Goal: Task Accomplishment & Management: Use online tool/utility

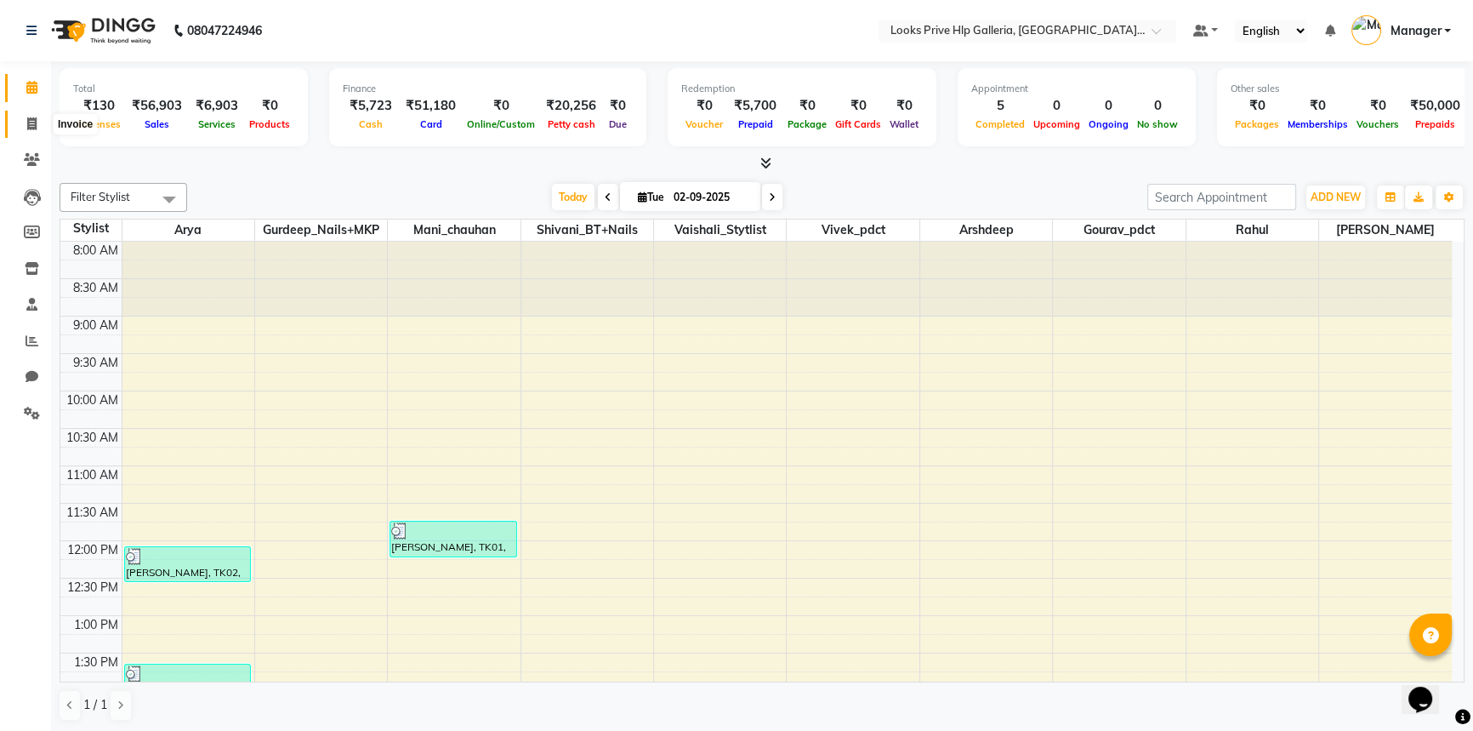
click at [24, 123] on span at bounding box center [32, 125] width 30 height 20
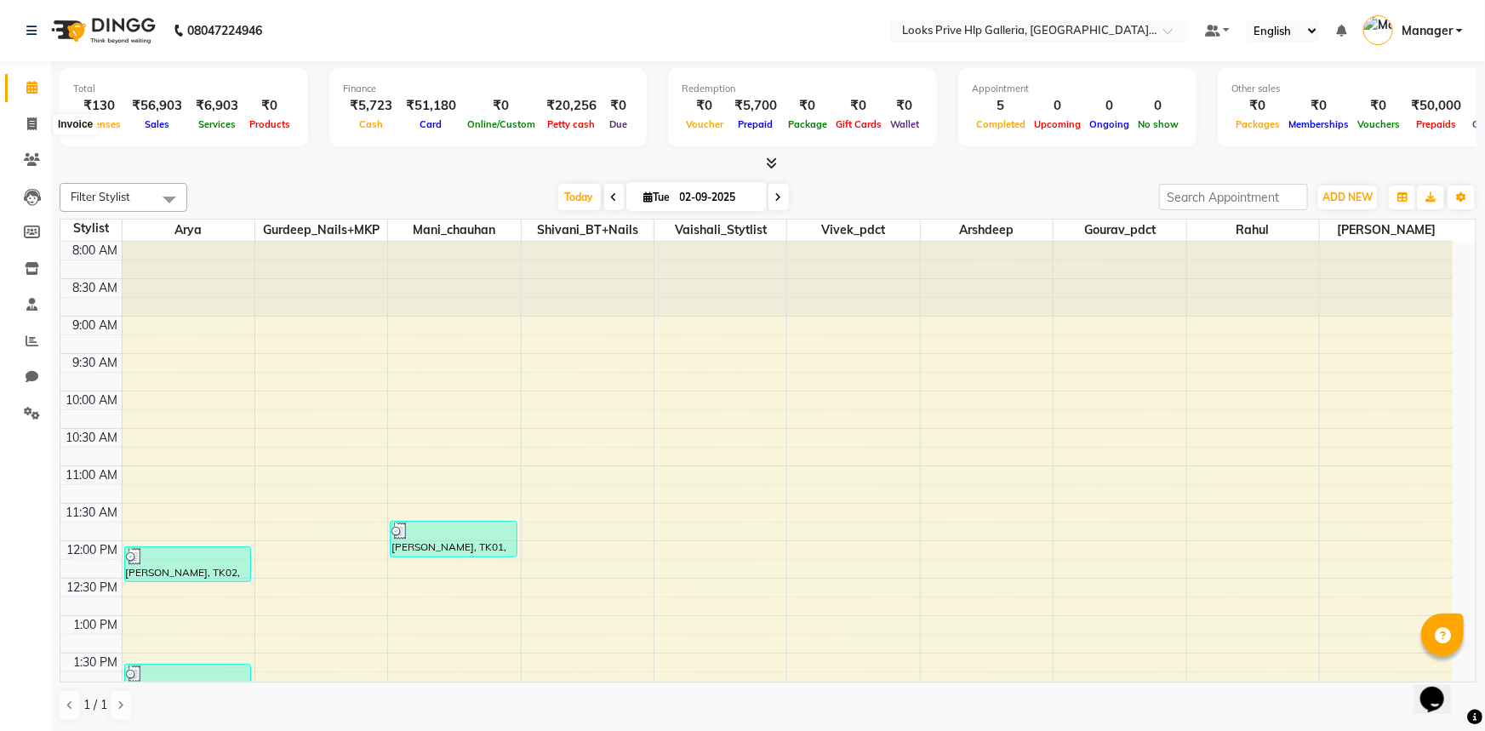
select select "service"
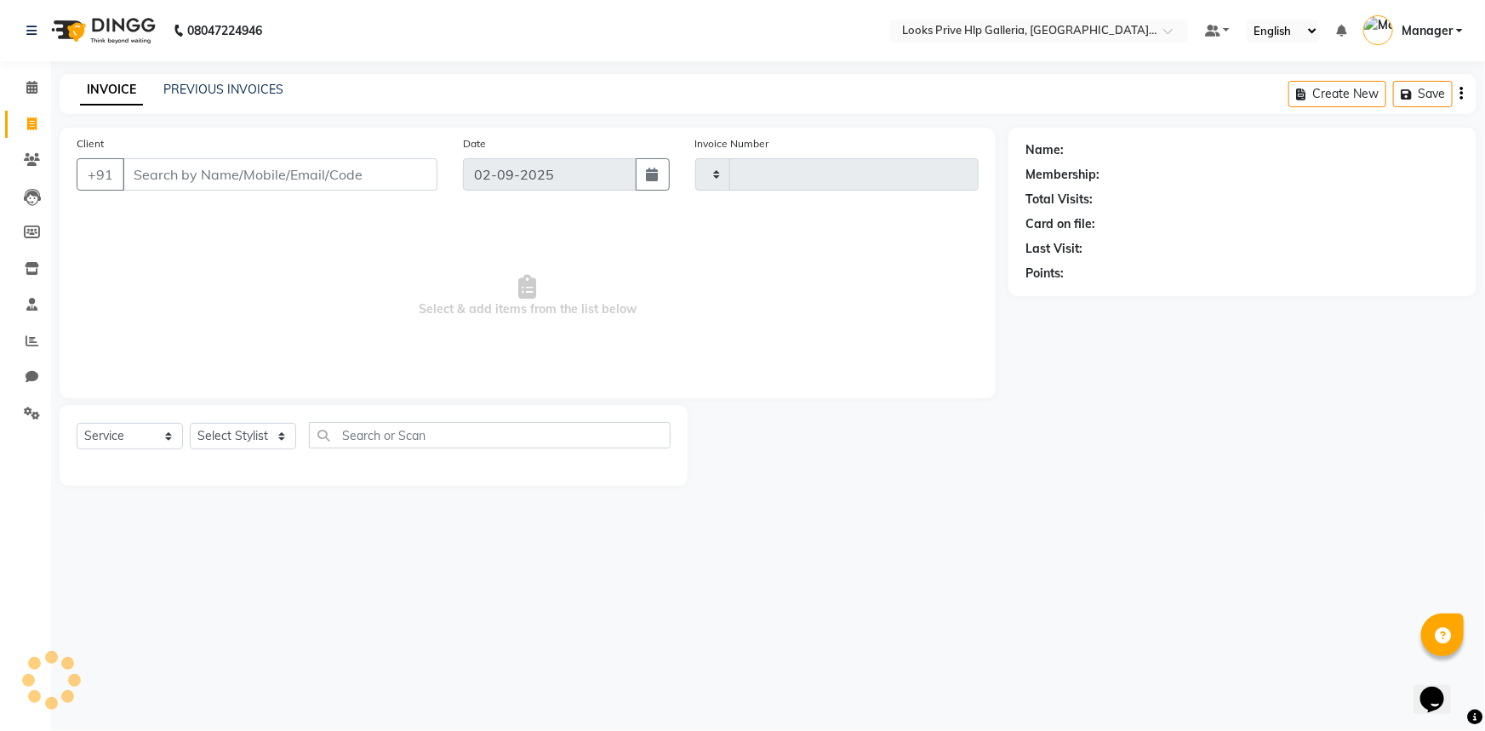
type input "0969"
click at [237, 439] on select "Select Stylist" at bounding box center [243, 436] width 106 height 26
select select "7937"
click at [239, 433] on select "Select Stylist [PERSON_NAME] Counter_Sales Gourav_pdct Gurdeep_Nails+MKP Manage…" at bounding box center [243, 436] width 106 height 26
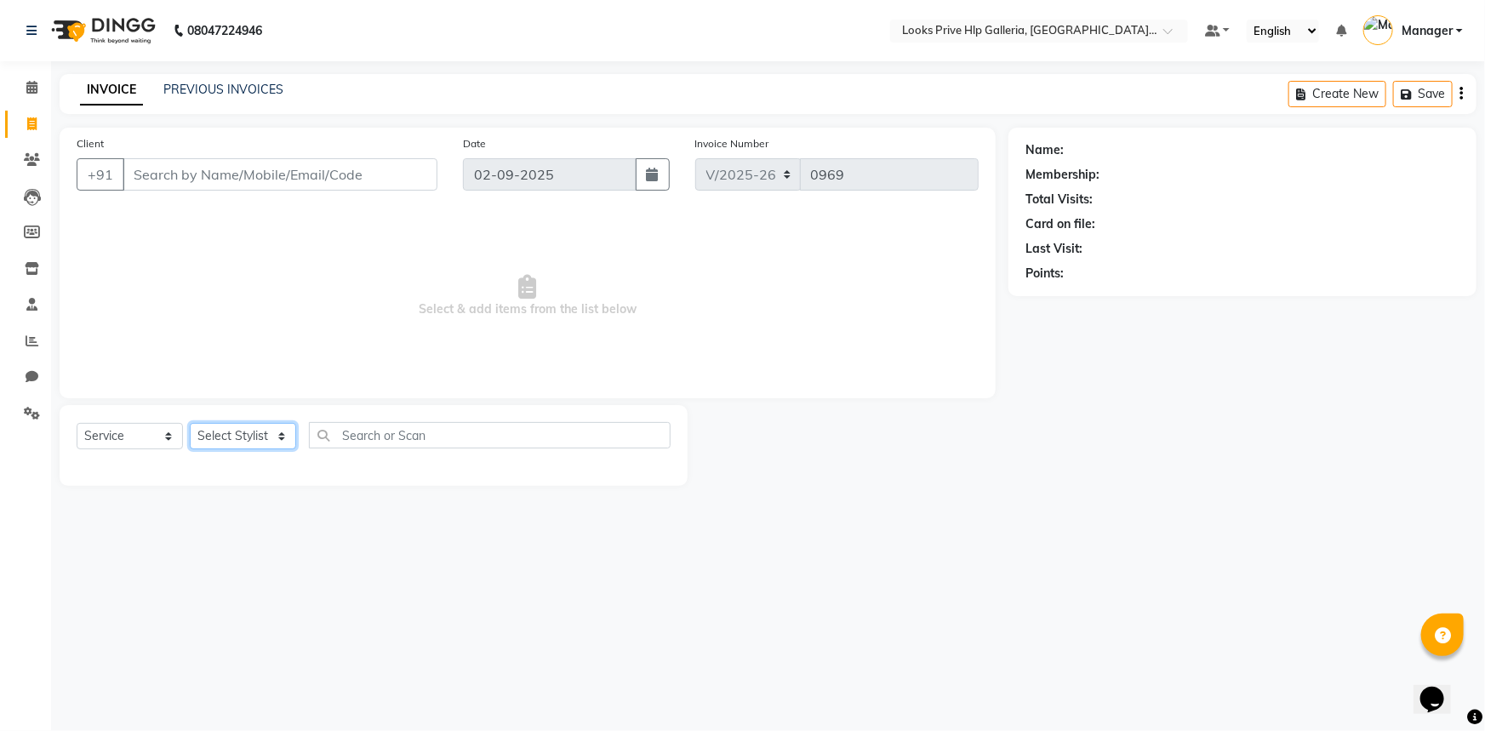
select select "74725"
click at [190, 423] on select "Select Stylist [PERSON_NAME] Counter_Sales Gourav_pdct Gurdeep_Nails+MKP Manage…" at bounding box center [243, 436] width 106 height 26
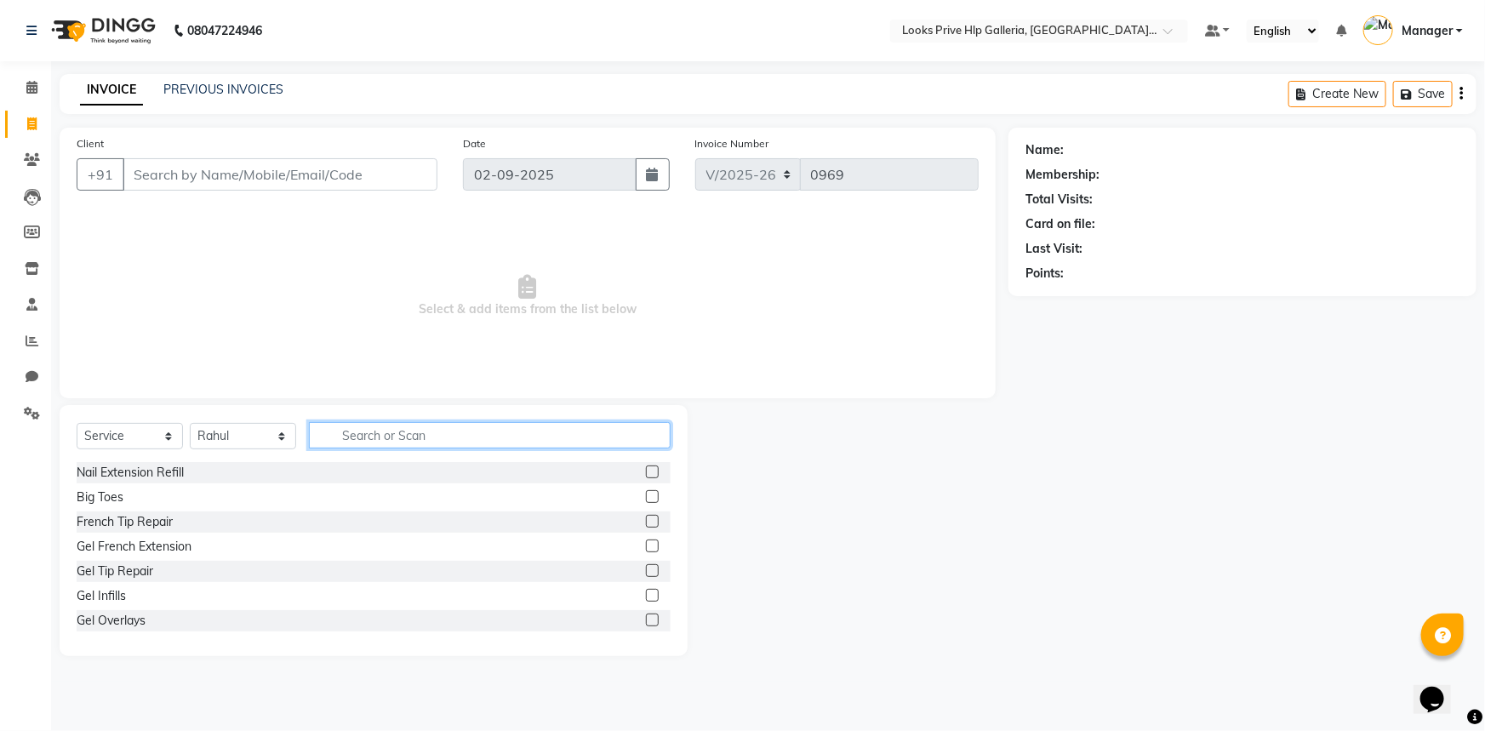
click at [413, 440] on input "text" at bounding box center [490, 435] width 362 height 26
type input "WASH"
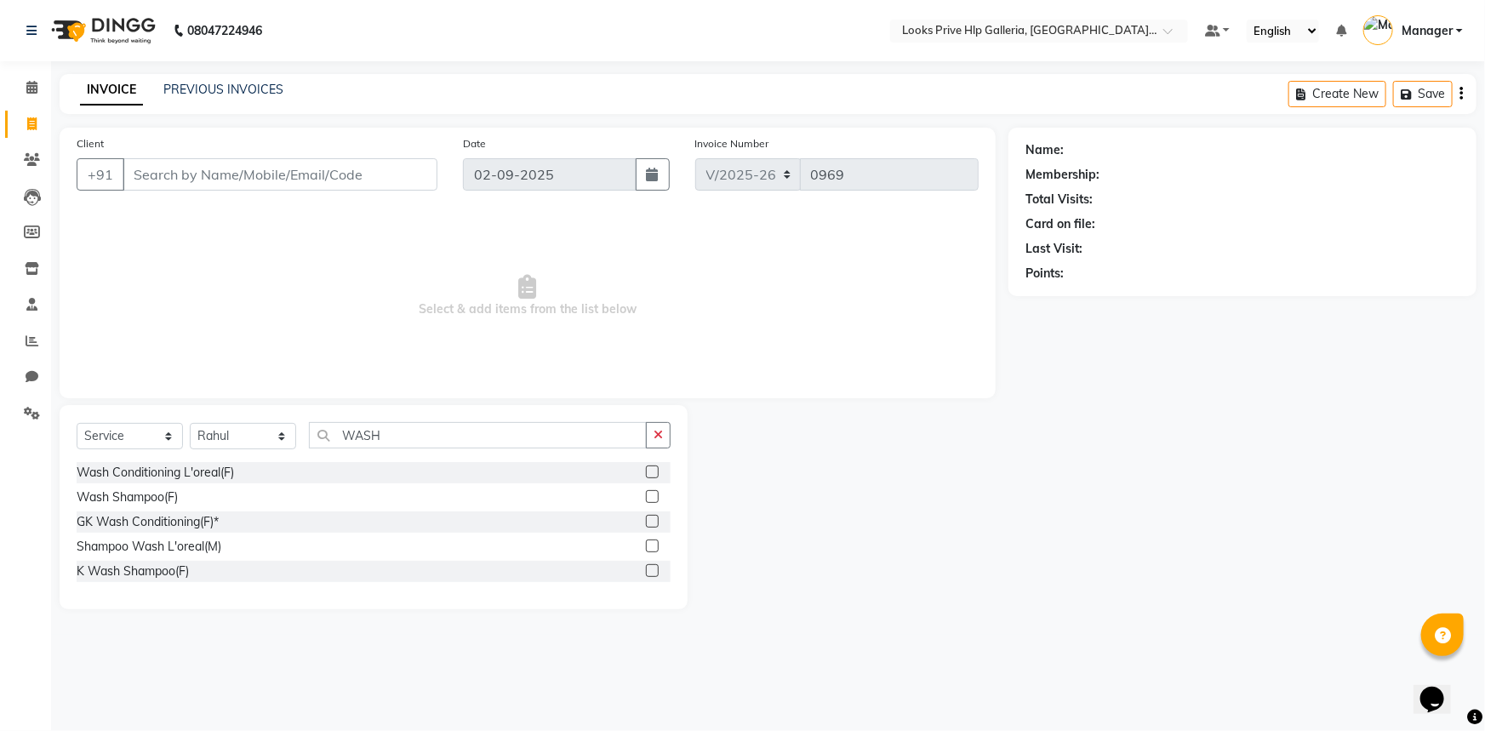
click at [655, 472] on label at bounding box center [652, 471] width 13 height 13
click at [655, 472] on input "checkbox" at bounding box center [651, 472] width 11 height 11
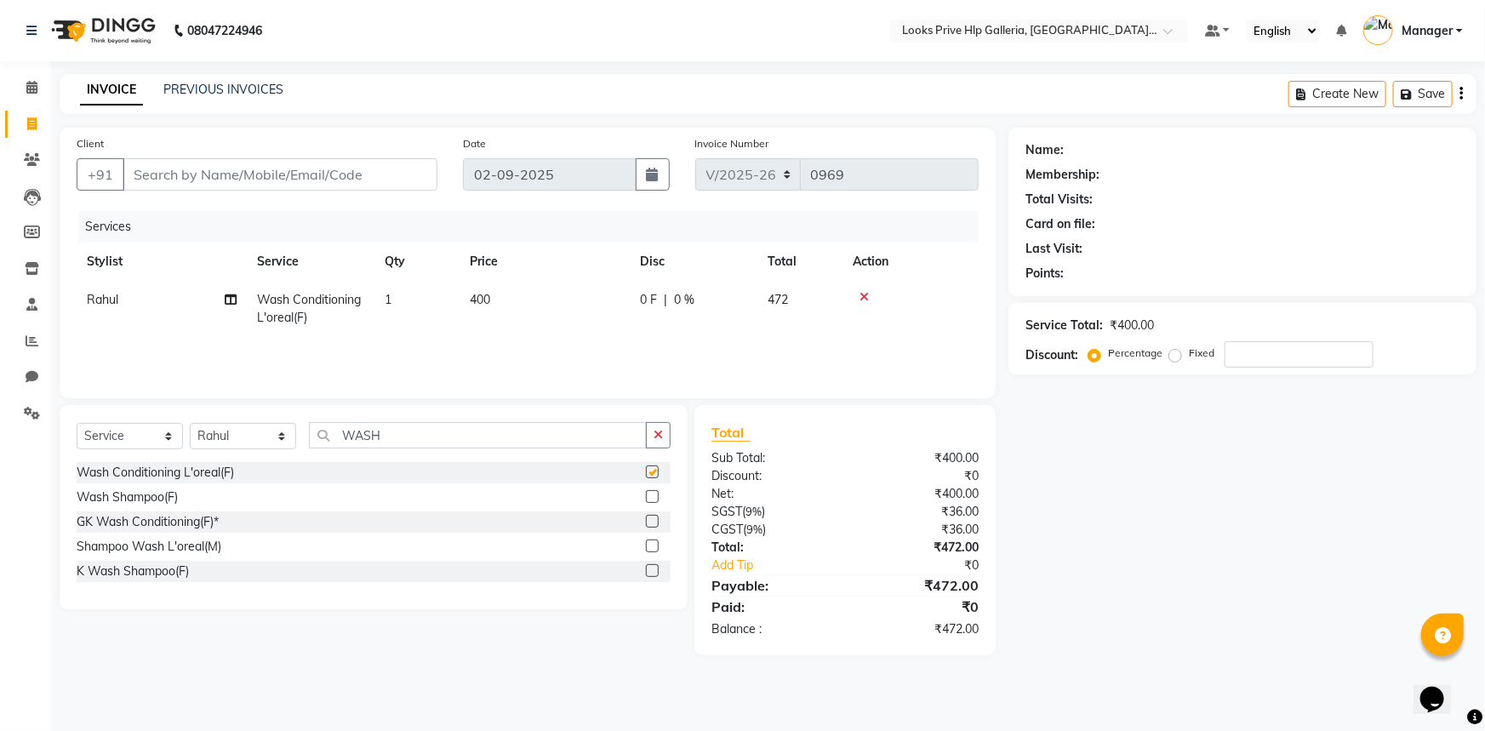
checkbox input "false"
click at [356, 174] on input "Client" at bounding box center [280, 174] width 315 height 32
type input "8"
type input "0"
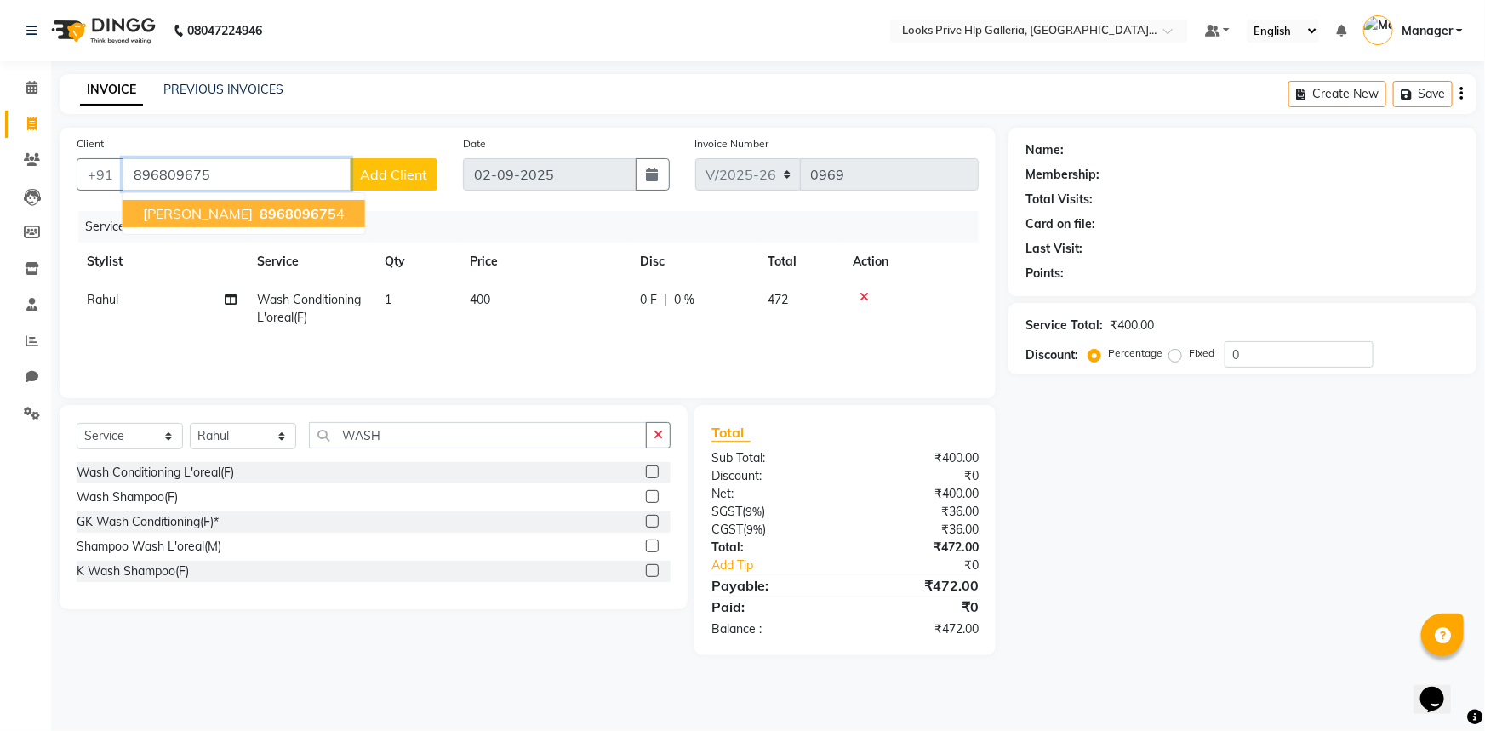
click at [233, 213] on span "[PERSON_NAME]" at bounding box center [198, 213] width 110 height 17
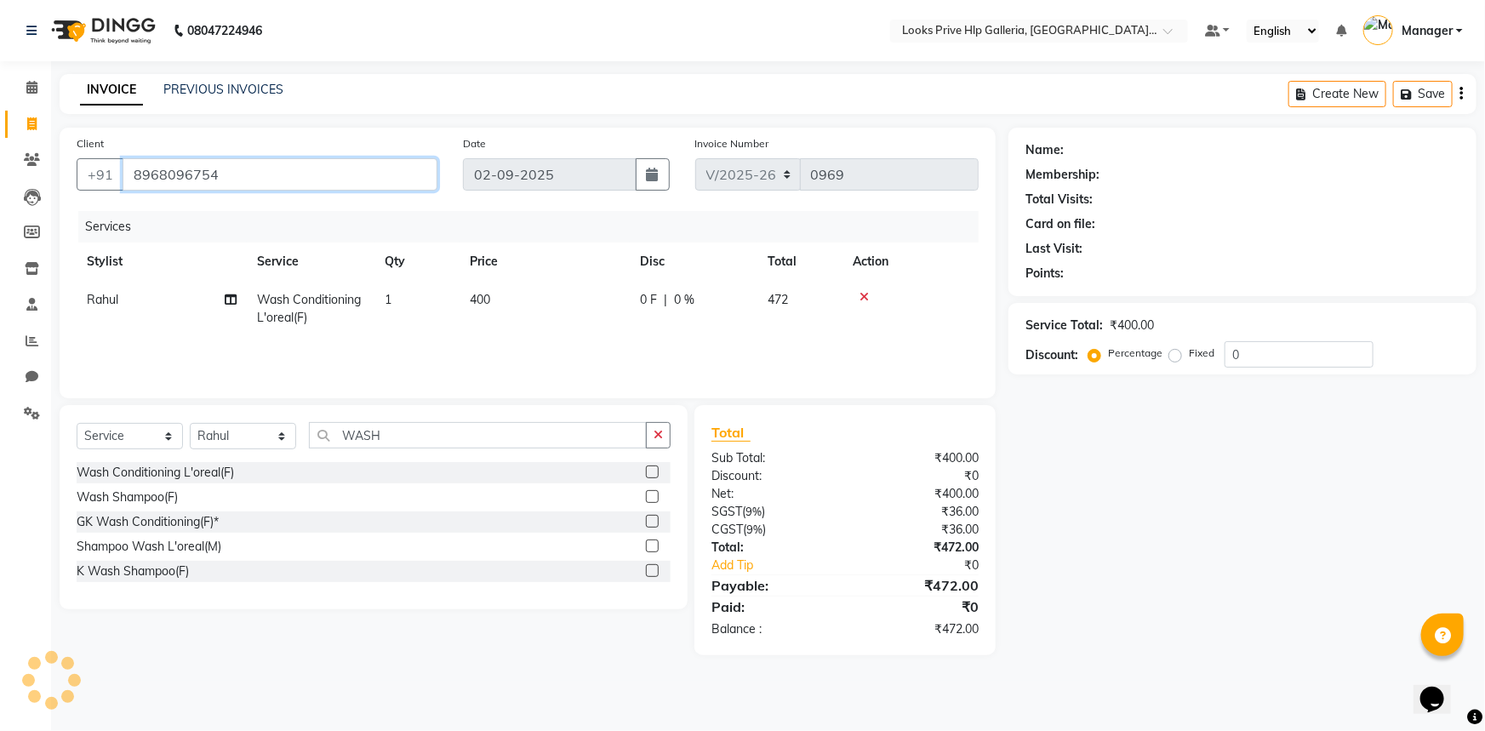
type input "8968096754"
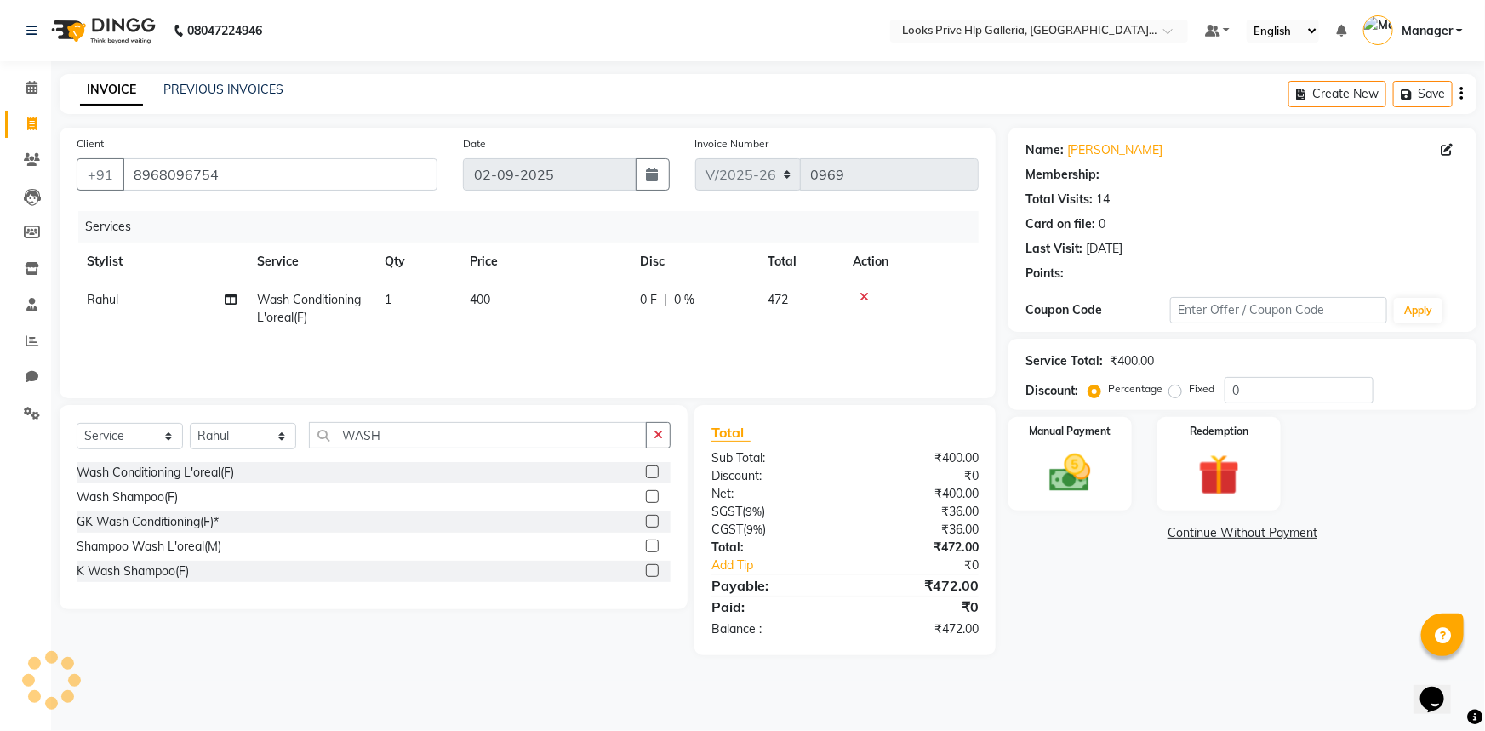
select select "1: Object"
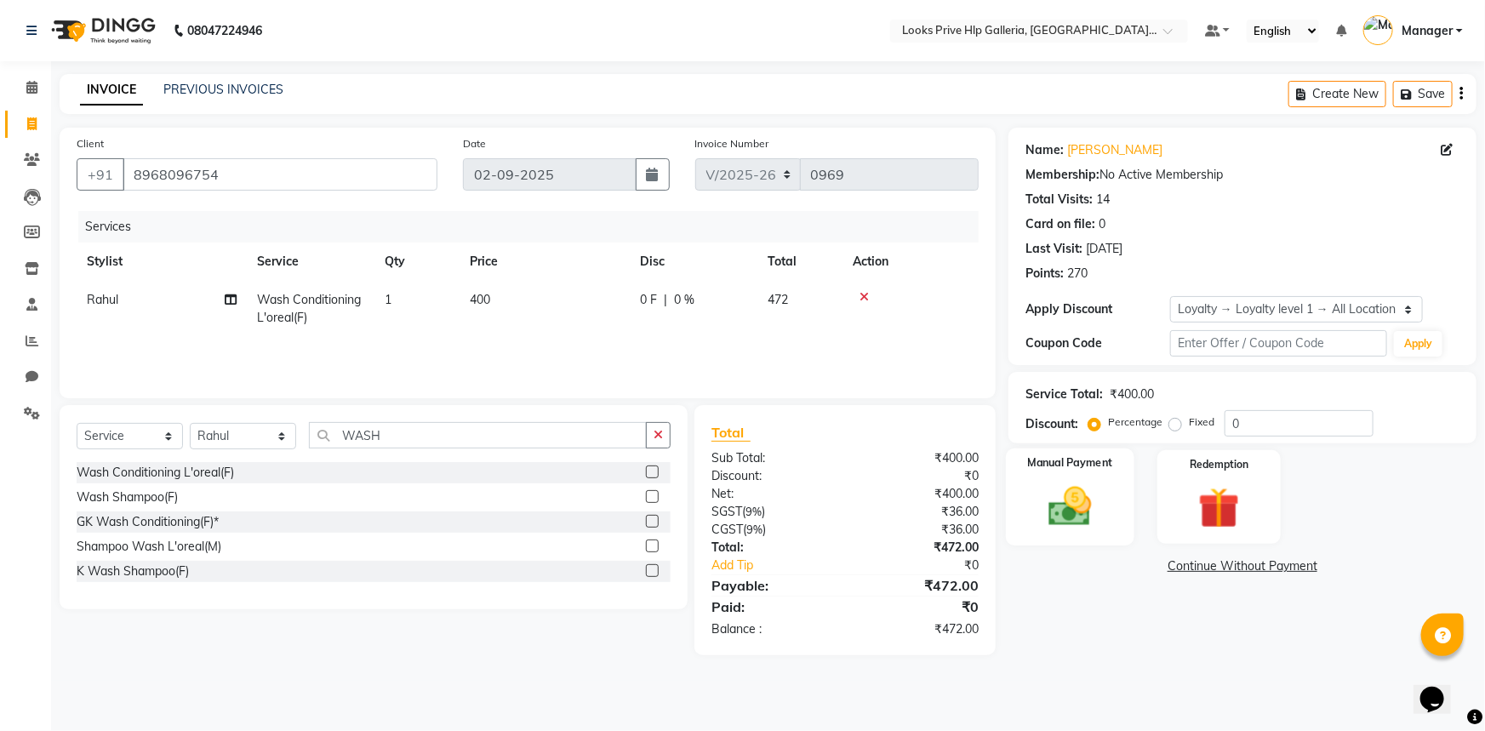
click at [1083, 514] on img at bounding box center [1070, 506] width 70 height 49
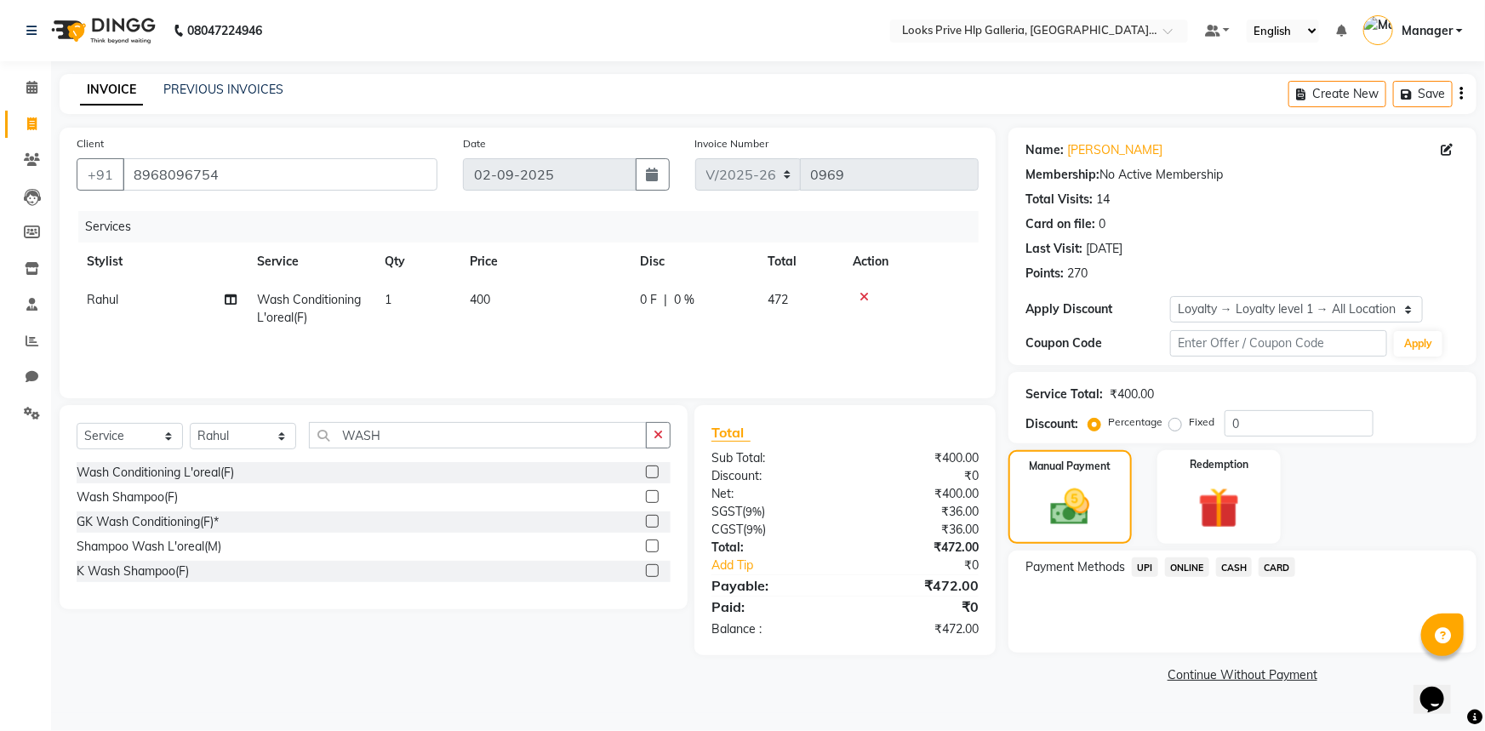
click at [1139, 568] on span "UPI" at bounding box center [1144, 567] width 26 height 20
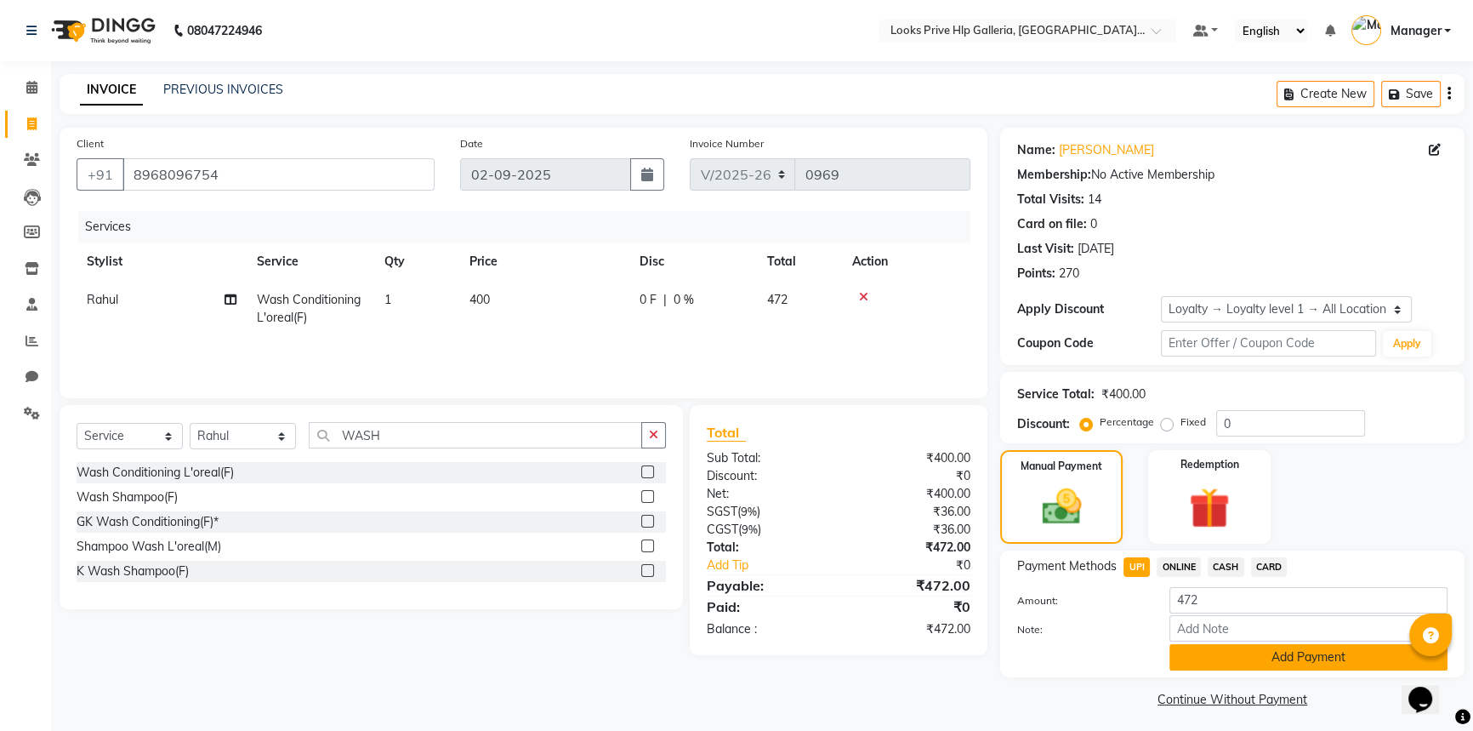
click at [1240, 652] on button "Add Payment" at bounding box center [1309, 657] width 278 height 26
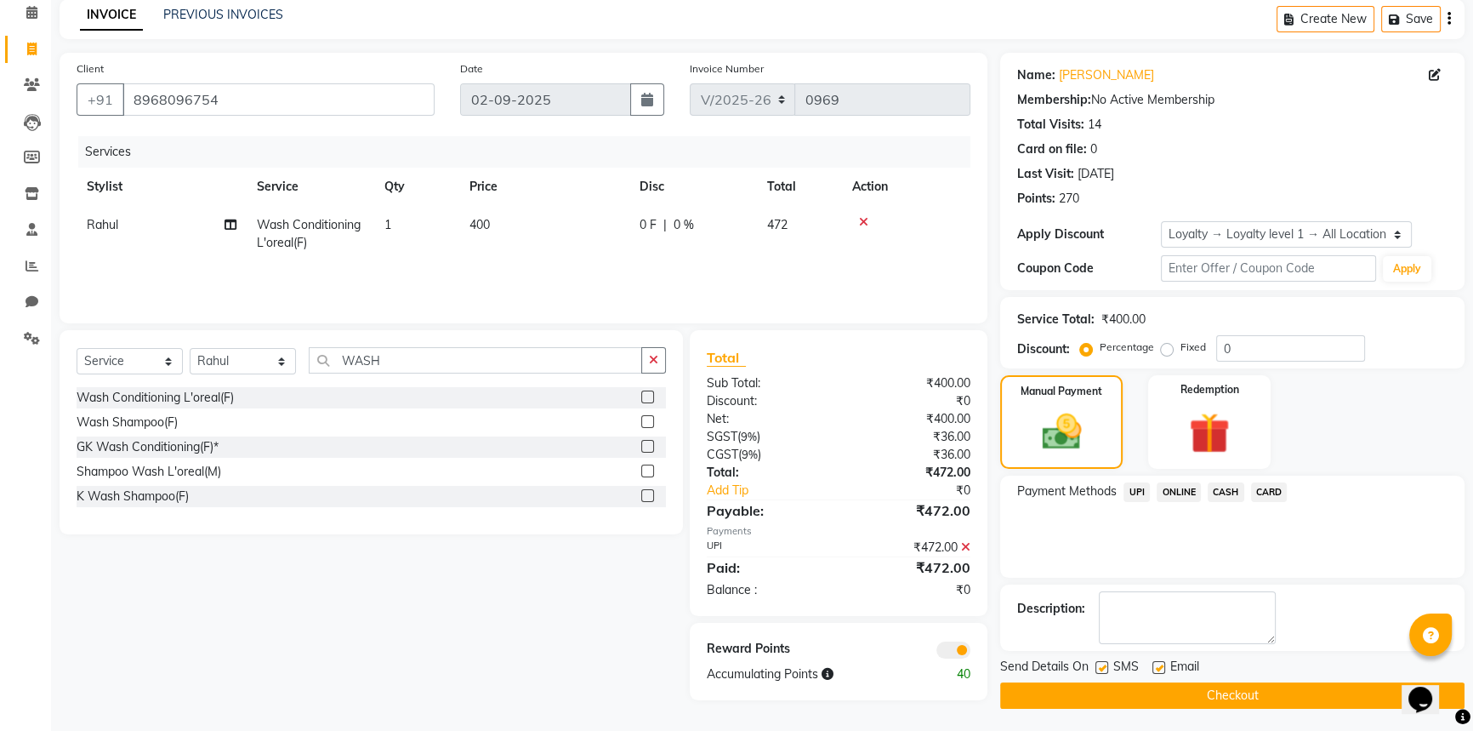
scroll to position [77, 0]
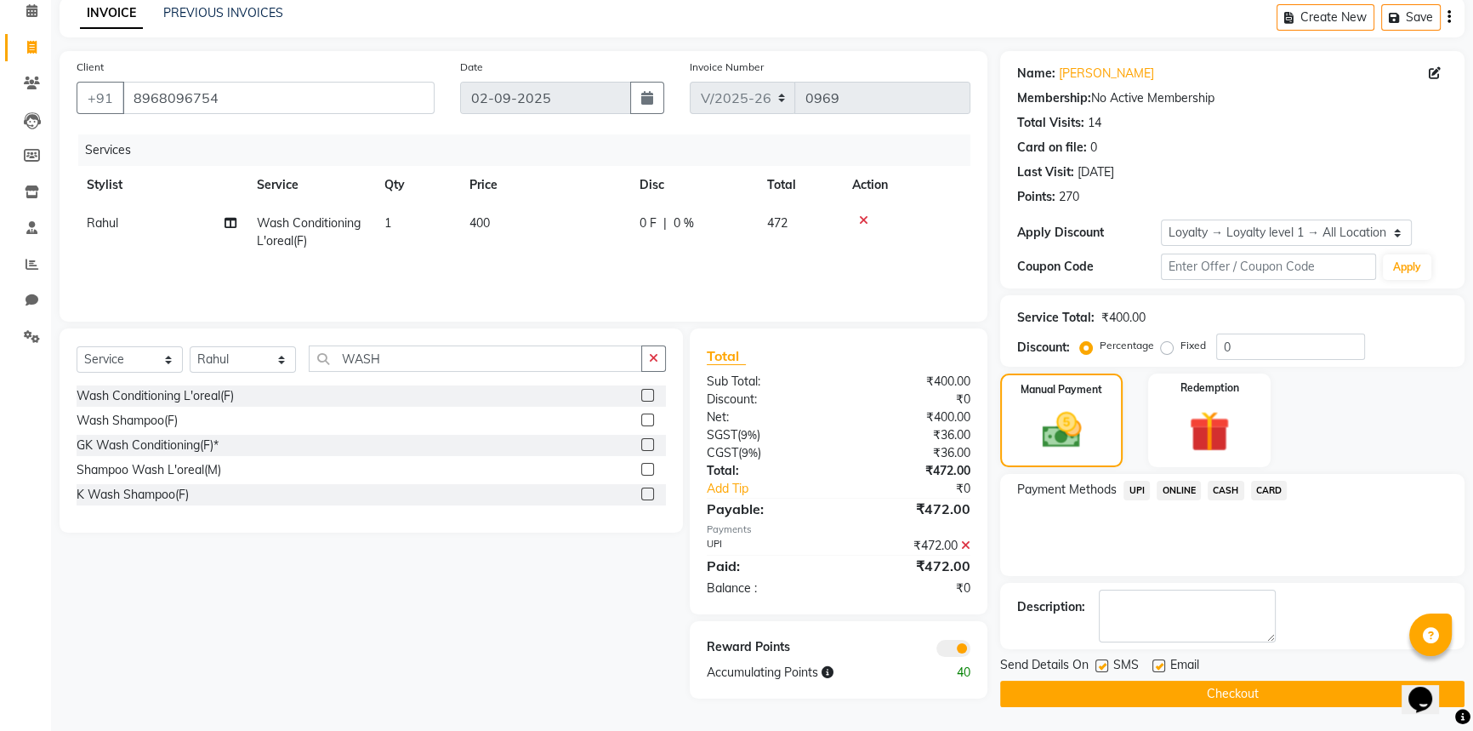
click at [952, 647] on span at bounding box center [954, 648] width 34 height 17
click at [971, 651] on input "checkbox" at bounding box center [971, 651] width 0 height 0
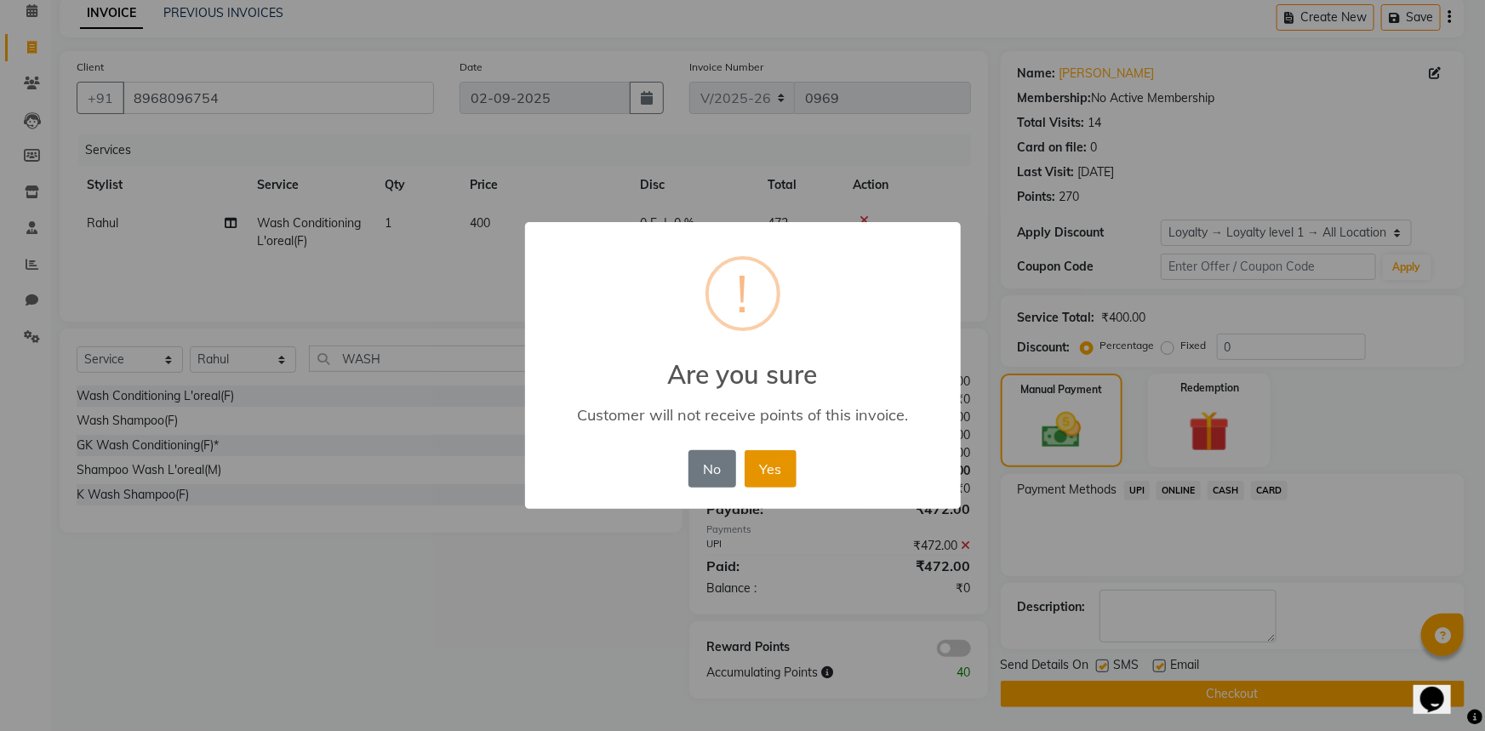
click at [760, 472] on button "Yes" at bounding box center [770, 468] width 52 height 37
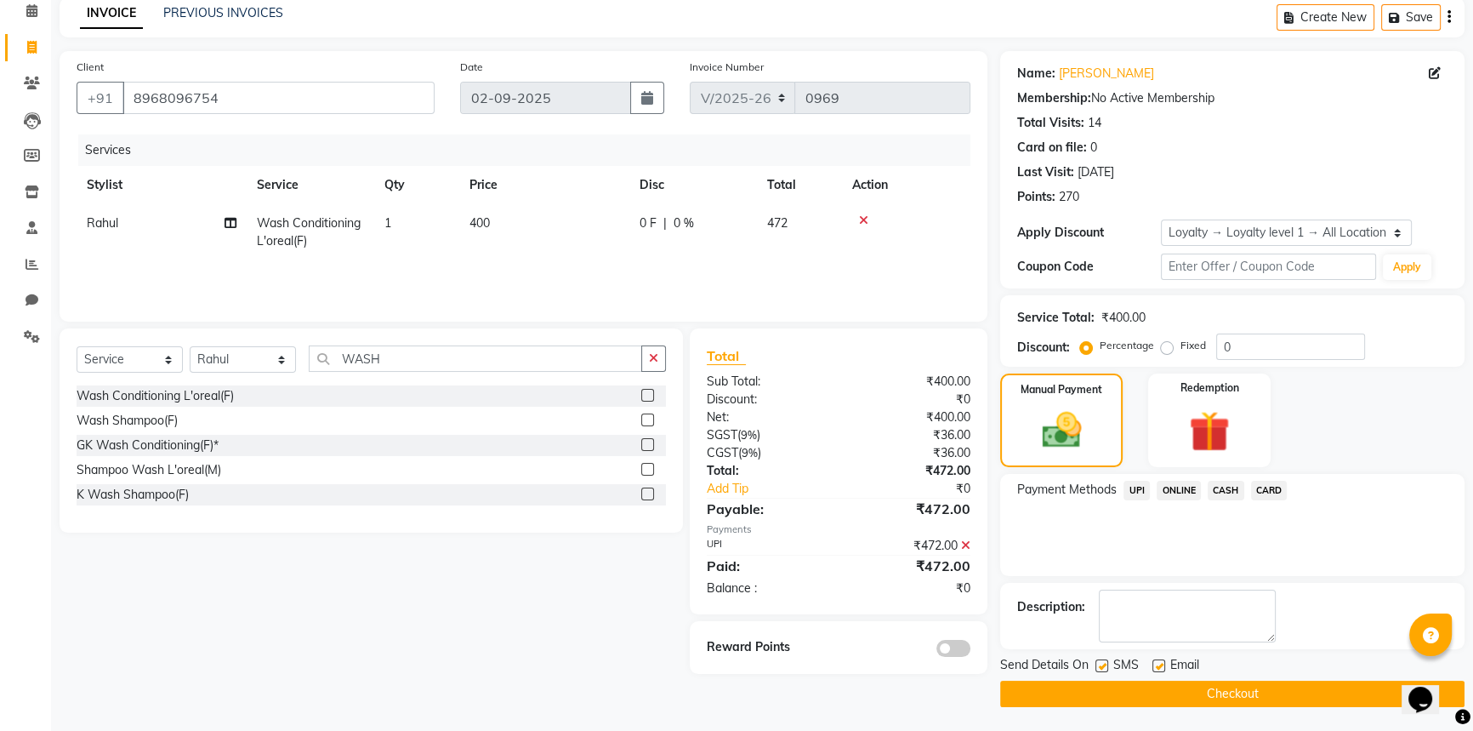
click at [1239, 689] on button "Checkout" at bounding box center [1232, 694] width 464 height 26
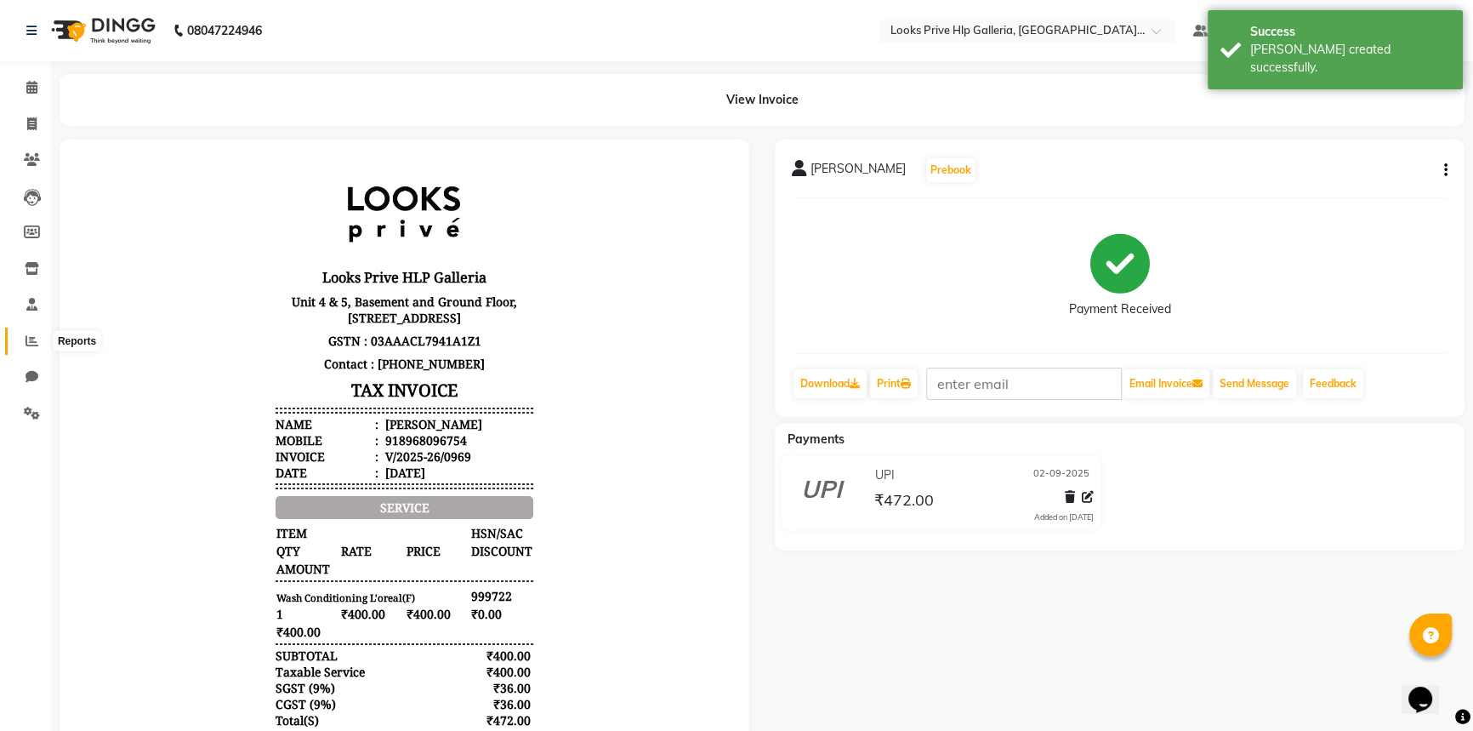
click at [26, 334] on icon at bounding box center [32, 340] width 13 height 13
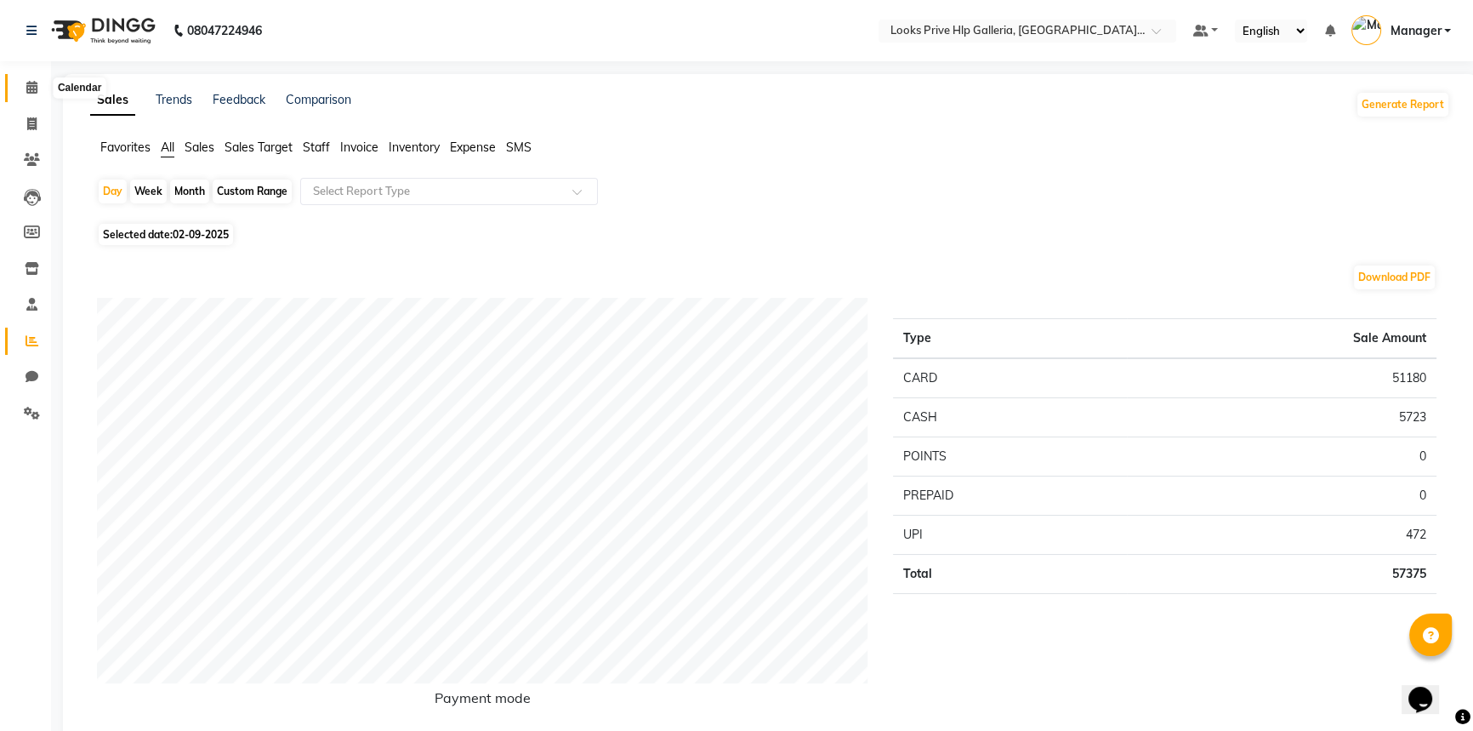
drag, startPoint x: 34, startPoint y: 80, endPoint x: 38, endPoint y: 69, distance: 11.8
click at [34, 81] on icon at bounding box center [31, 87] width 11 height 13
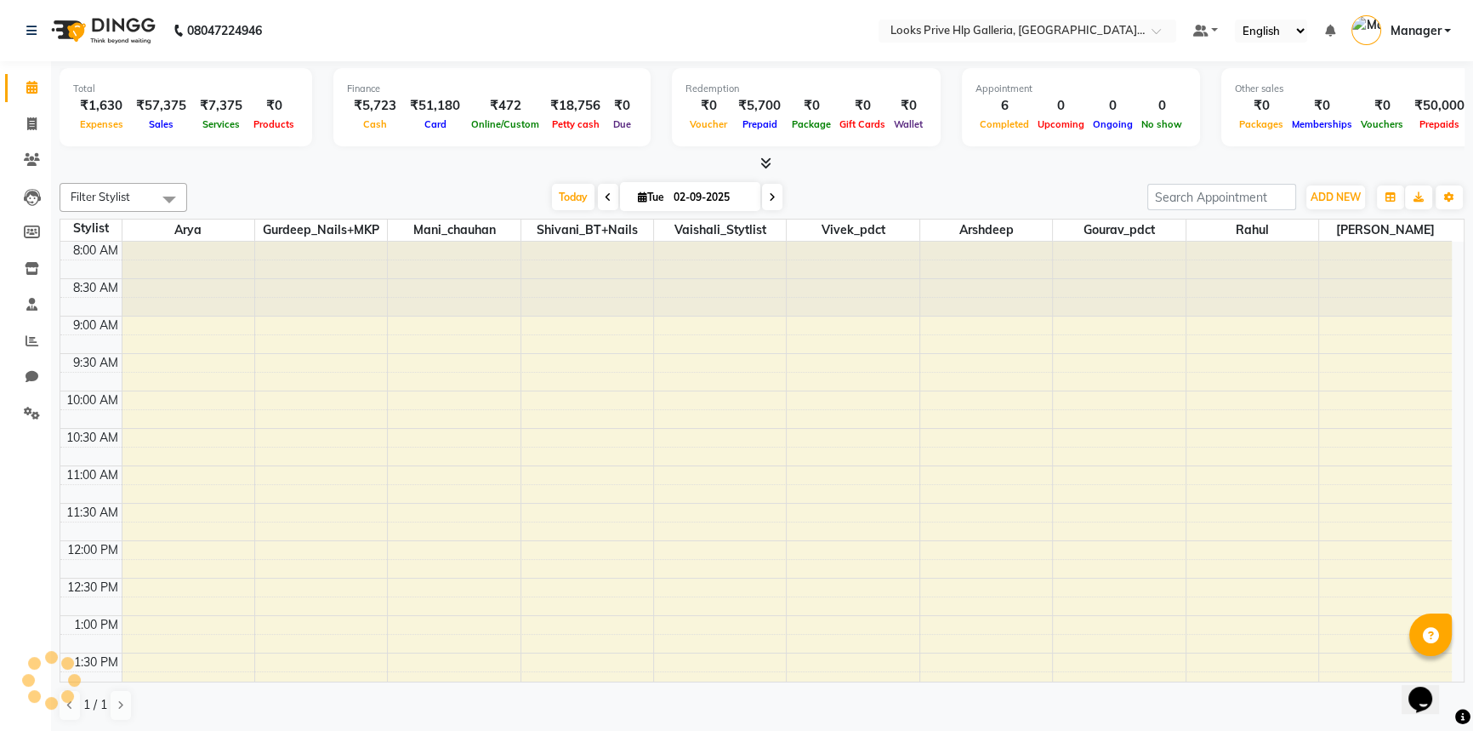
scroll to position [496, 0]
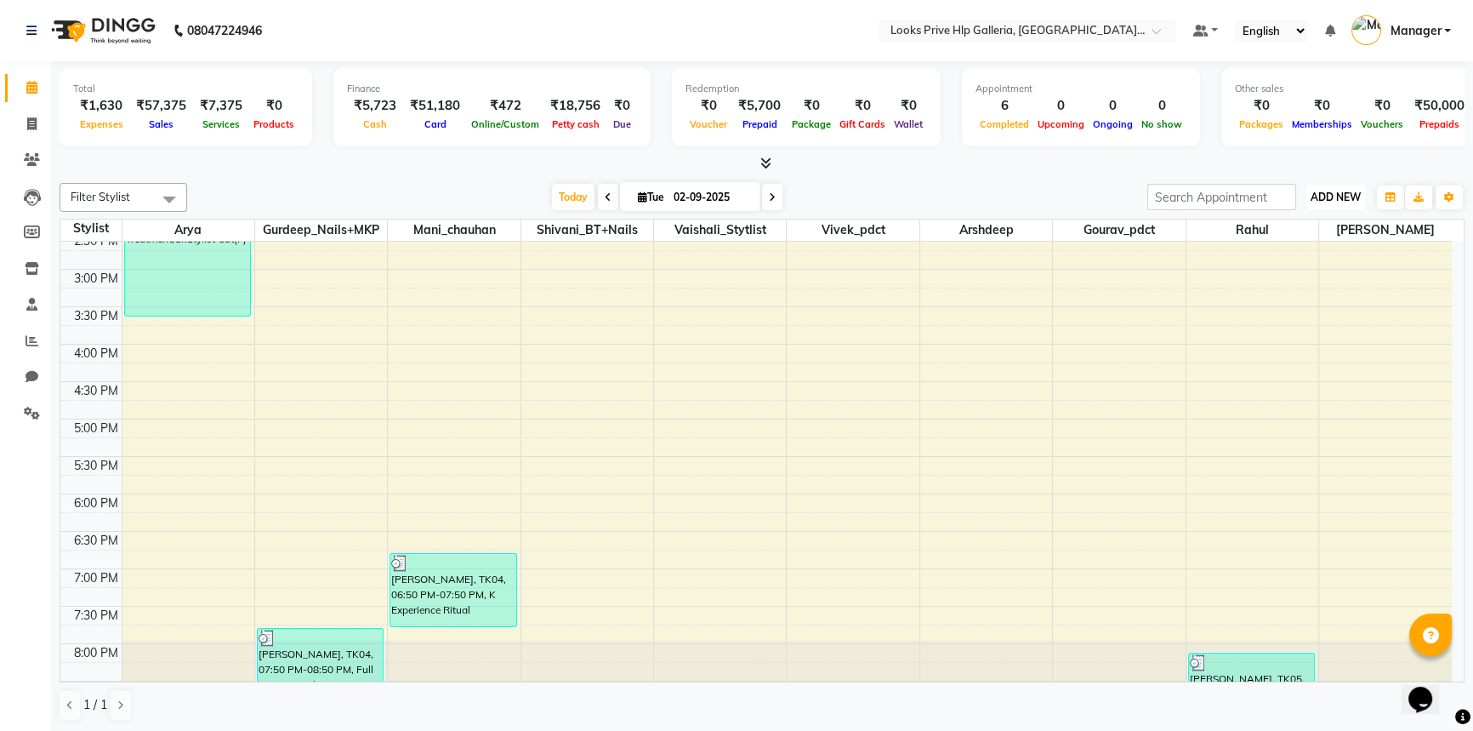
click at [1347, 197] on span "ADD NEW" at bounding box center [1336, 197] width 50 height 13
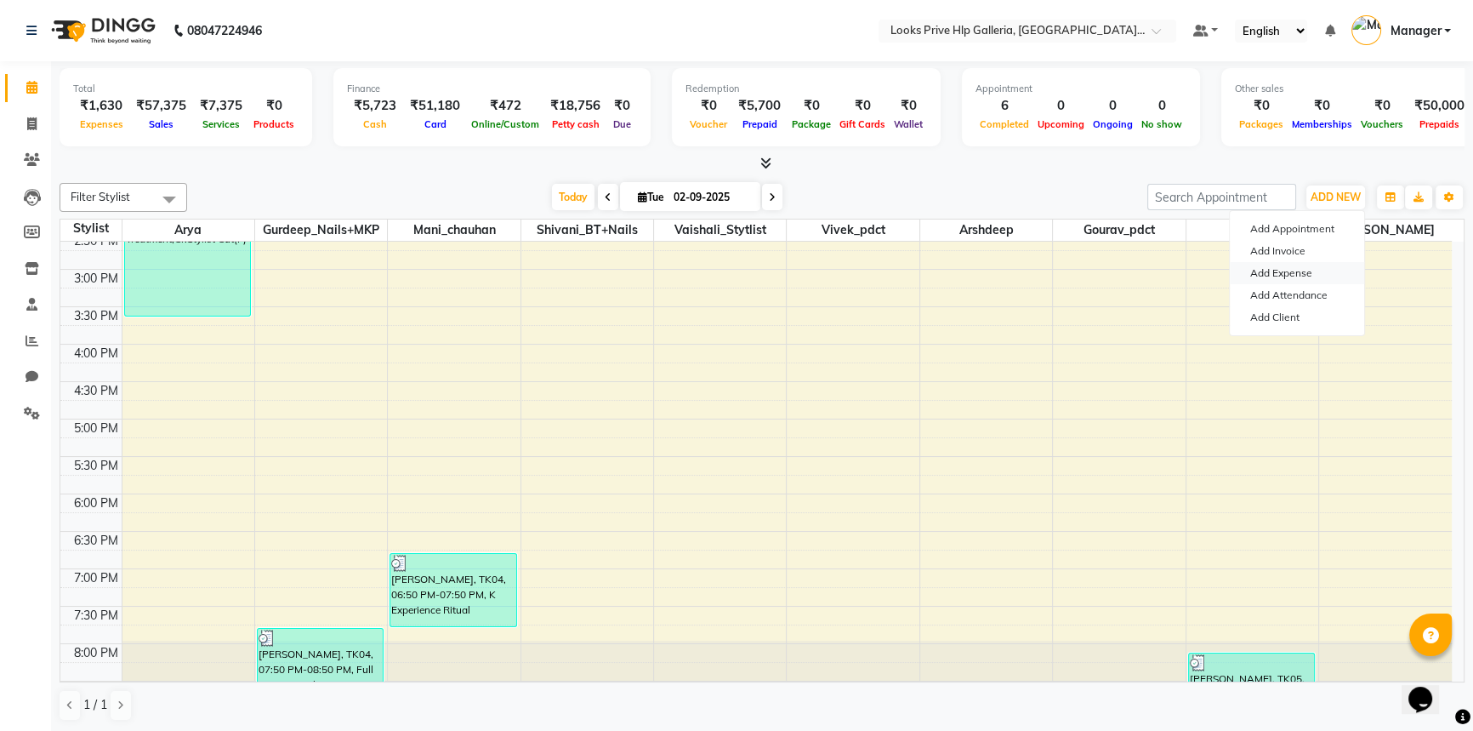
click at [1293, 264] on link "Add Expense" at bounding box center [1297, 273] width 134 height 22
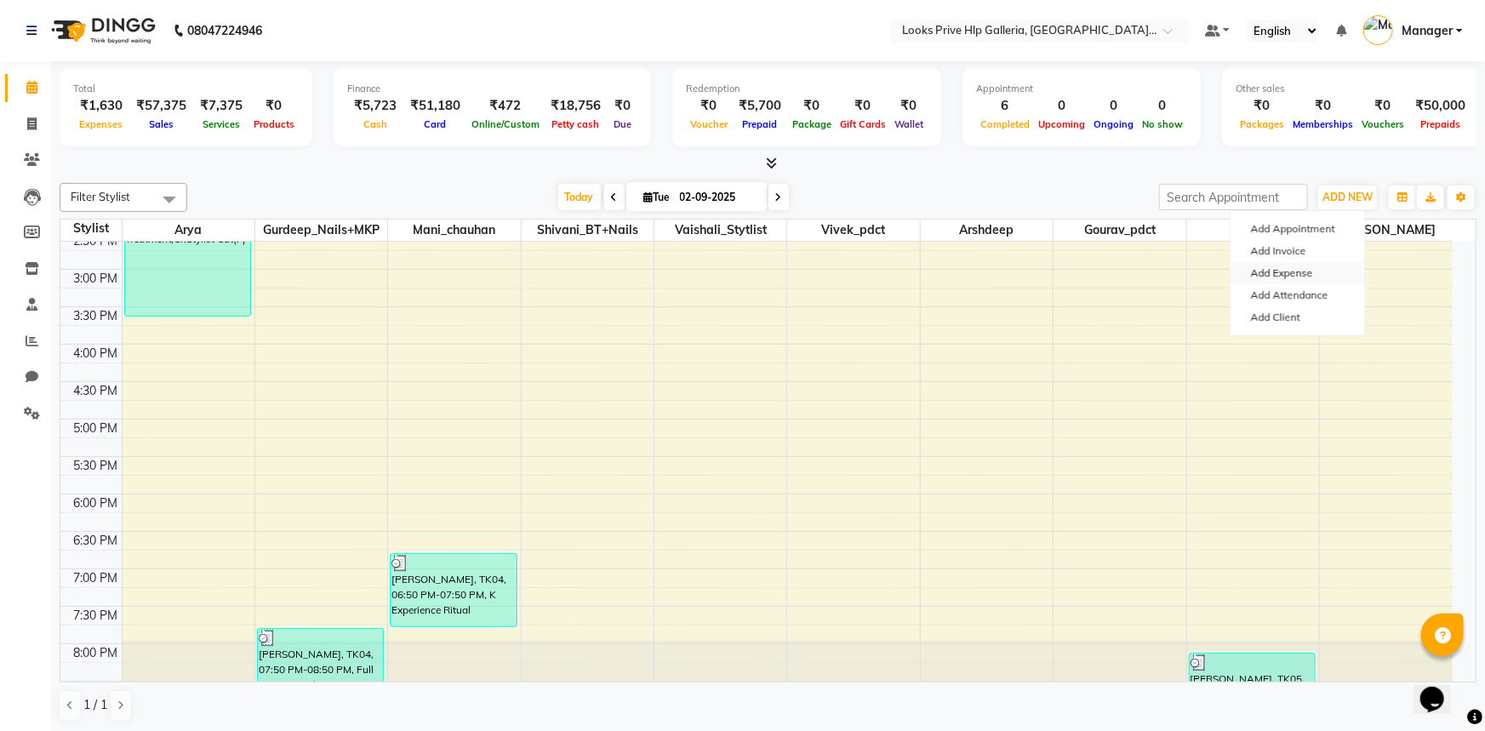
select select "1"
select select "7087"
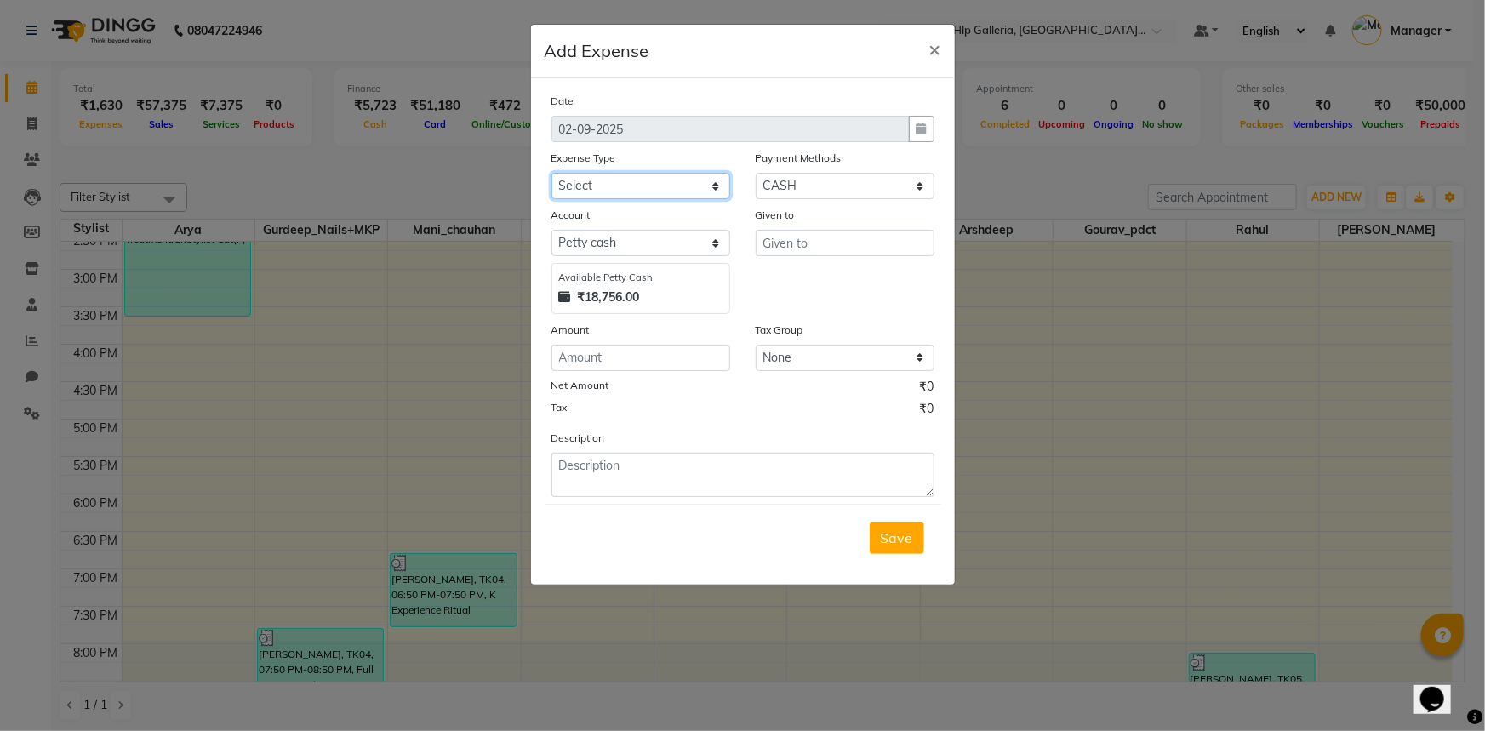
click at [593, 179] on select "Select Bank Deposit Blinkit Cash Handover CLIENT Client ordered food Client Ref…" at bounding box center [640, 186] width 179 height 26
select select "24391"
click at [551, 174] on select "Select Bank Deposit Blinkit Cash Handover CLIENT Client ordered food Client Ref…" at bounding box center [640, 186] width 179 height 26
click at [797, 240] on input "text" at bounding box center [844, 243] width 179 height 26
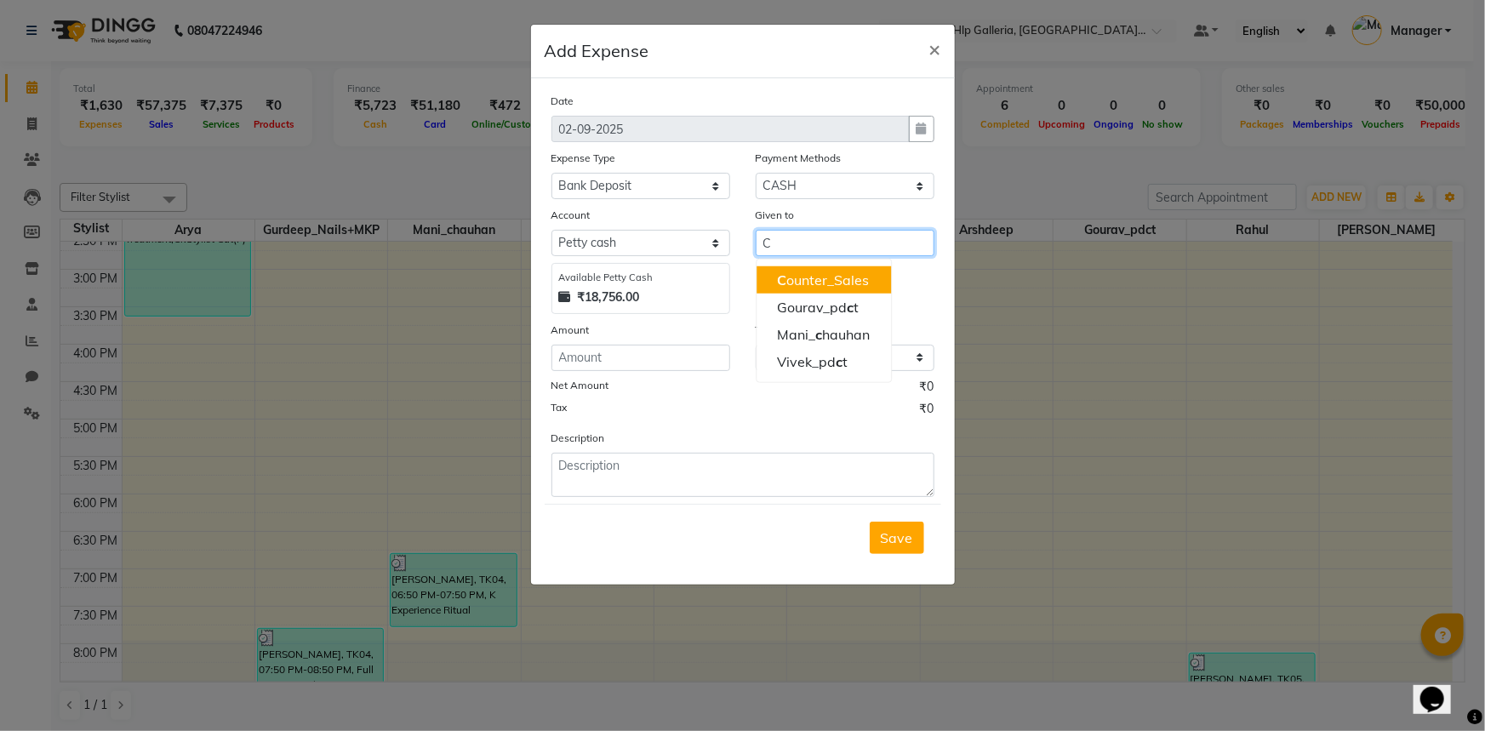
click at [808, 275] on ngb-highlight "C ounter_Sales" at bounding box center [823, 279] width 92 height 17
type input "Counter_Sales"
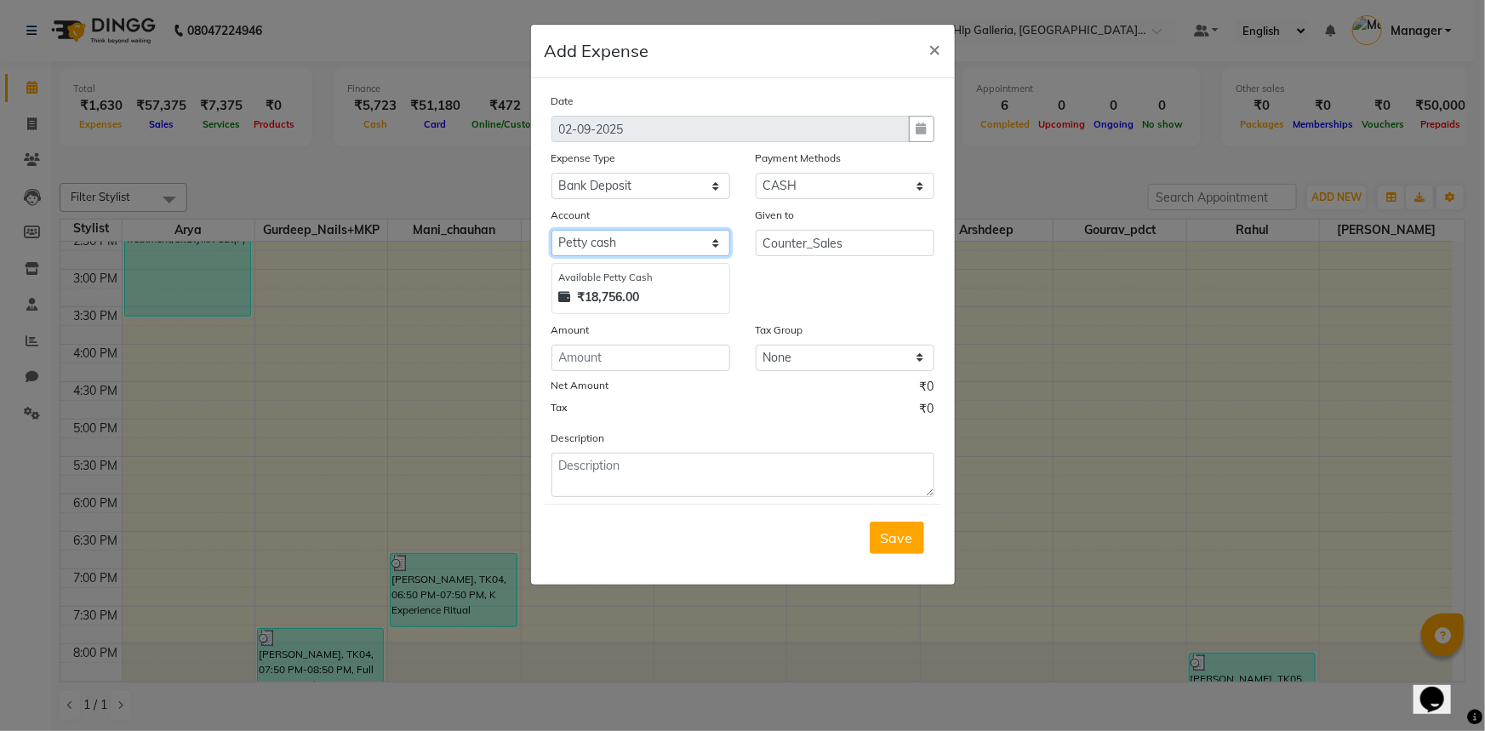
click at [620, 242] on select "Select [PERSON_NAME] cash Default account" at bounding box center [640, 243] width 179 height 26
click at [632, 357] on input "number" at bounding box center [640, 358] width 179 height 26
type input "15000"
click at [585, 474] on textarea at bounding box center [742, 475] width 383 height 44
type textarea "BANK DEPOSIT"
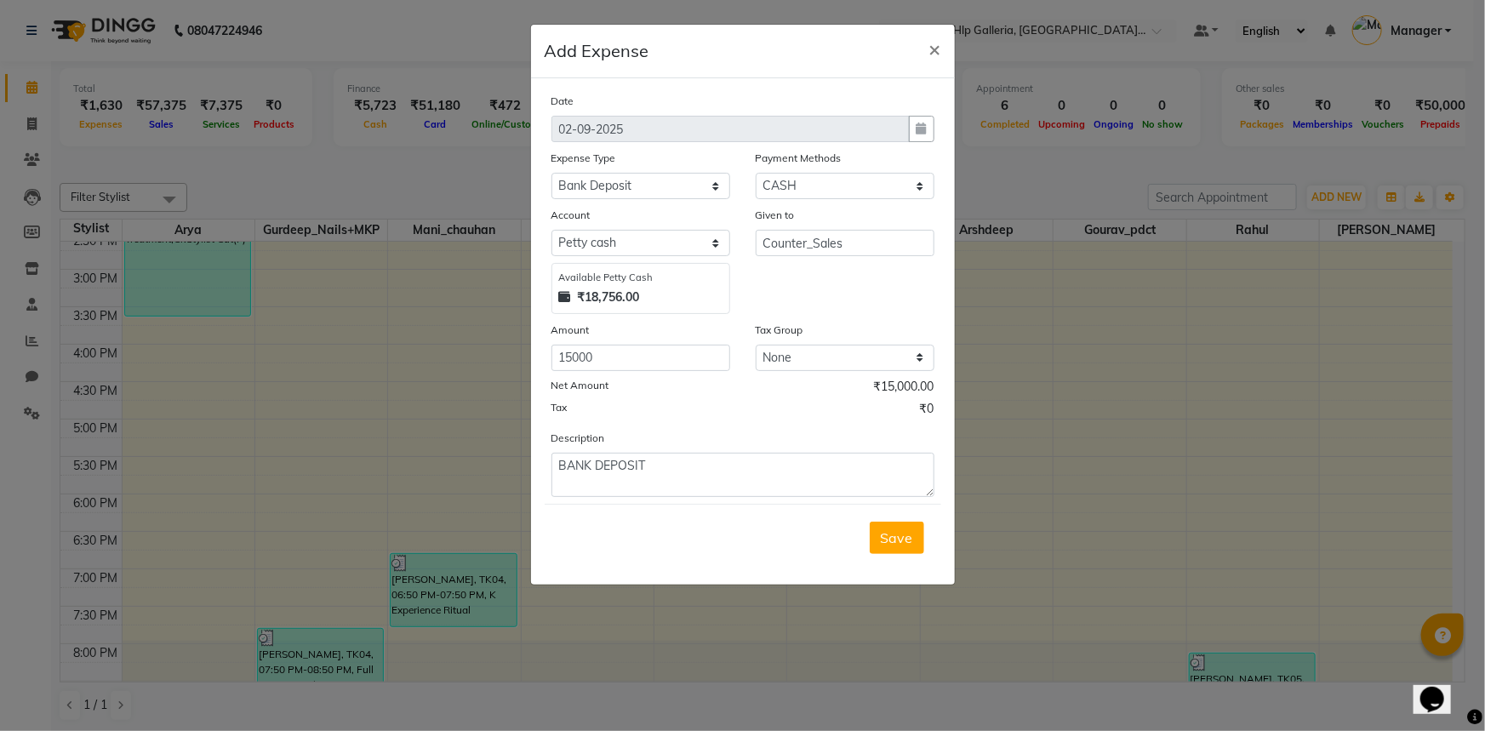
click at [902, 539] on span "Save" at bounding box center [896, 537] width 32 height 17
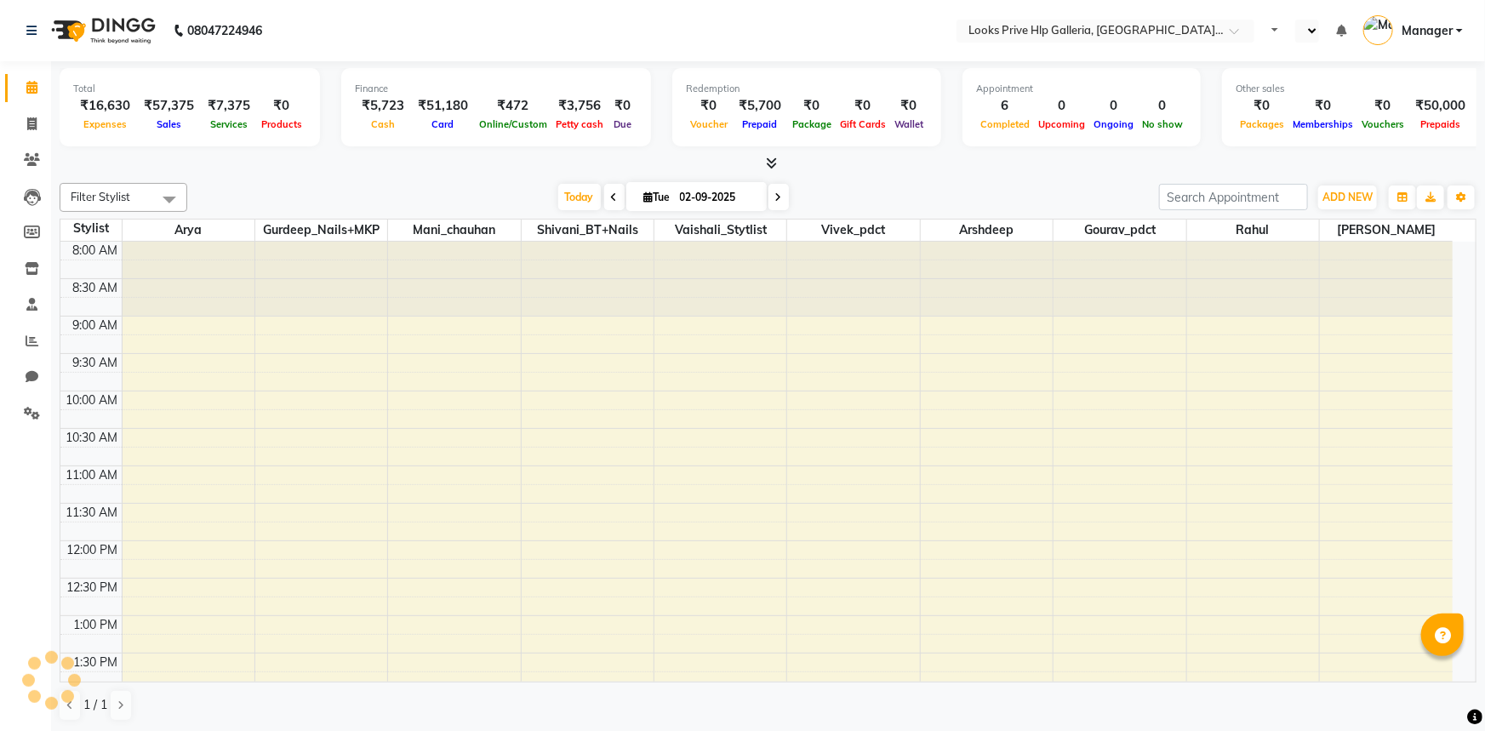
select select "en"
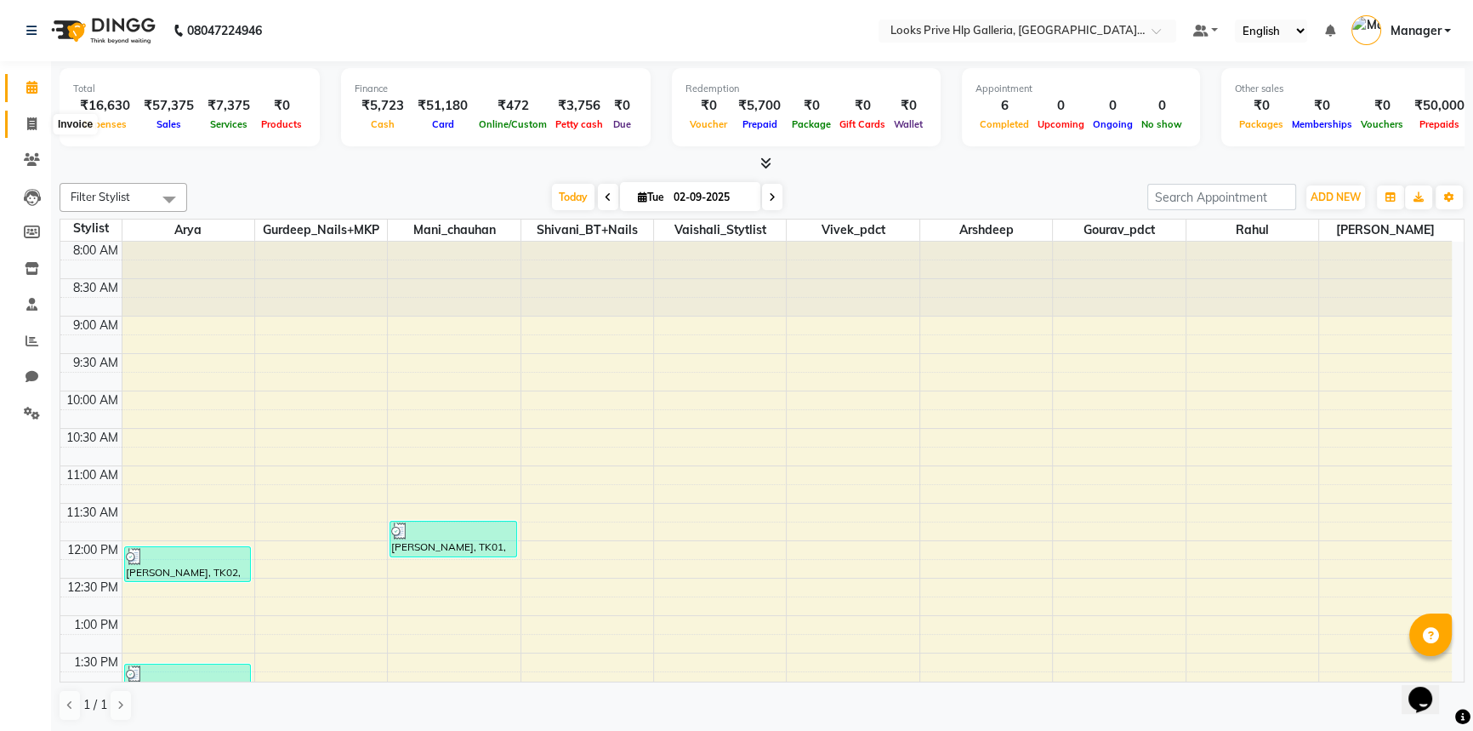
click at [27, 123] on icon at bounding box center [31, 123] width 9 height 13
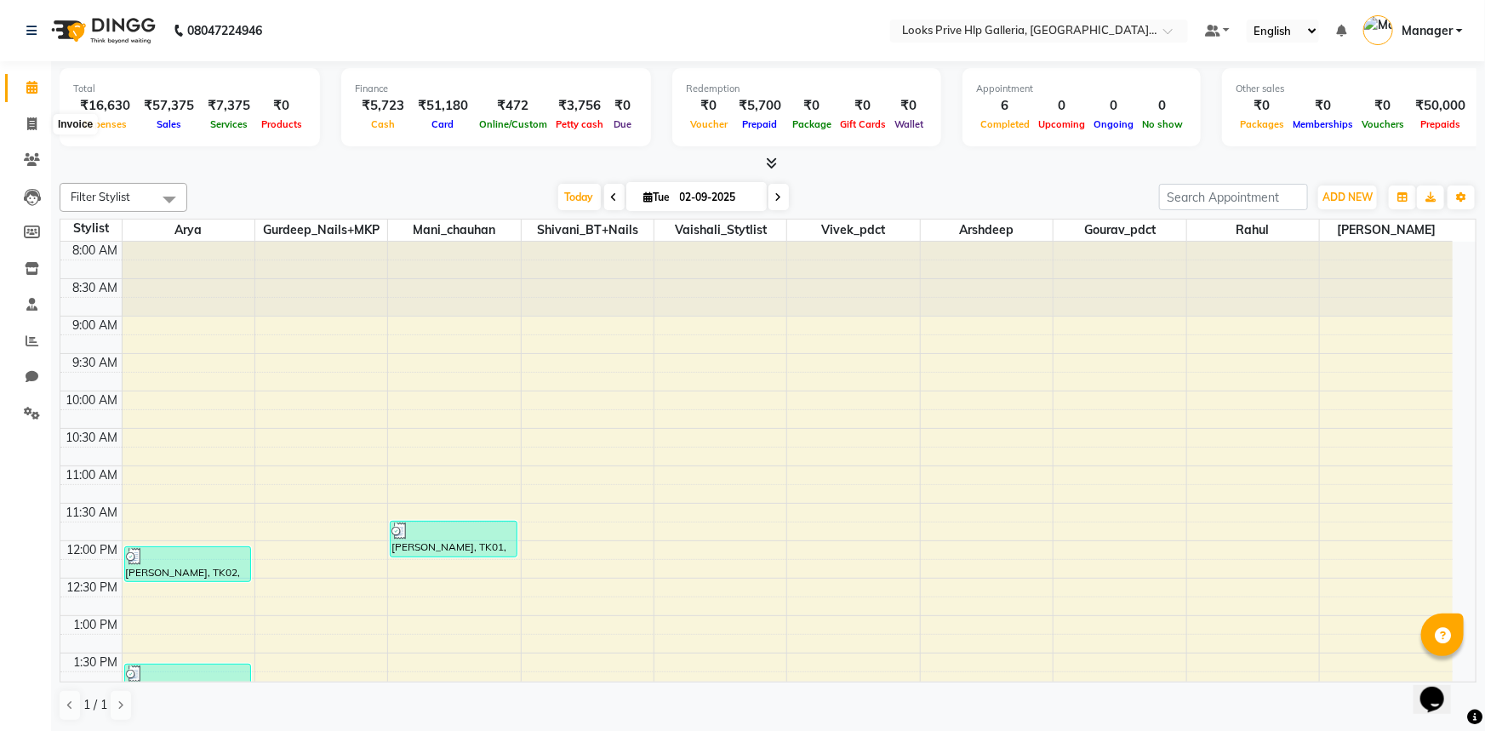
select select "7937"
select select "service"
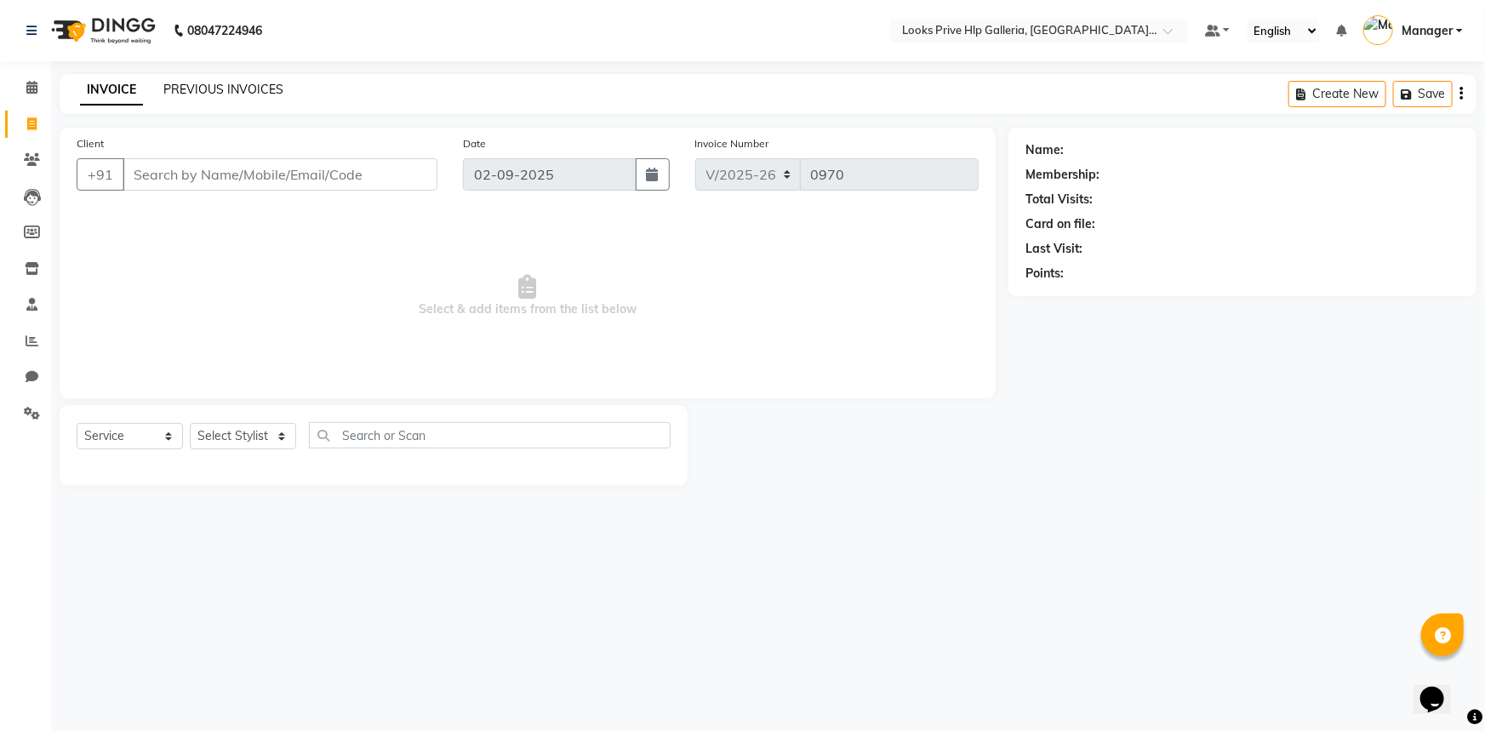
click at [232, 87] on link "PREVIOUS INVOICES" at bounding box center [223, 89] width 120 height 15
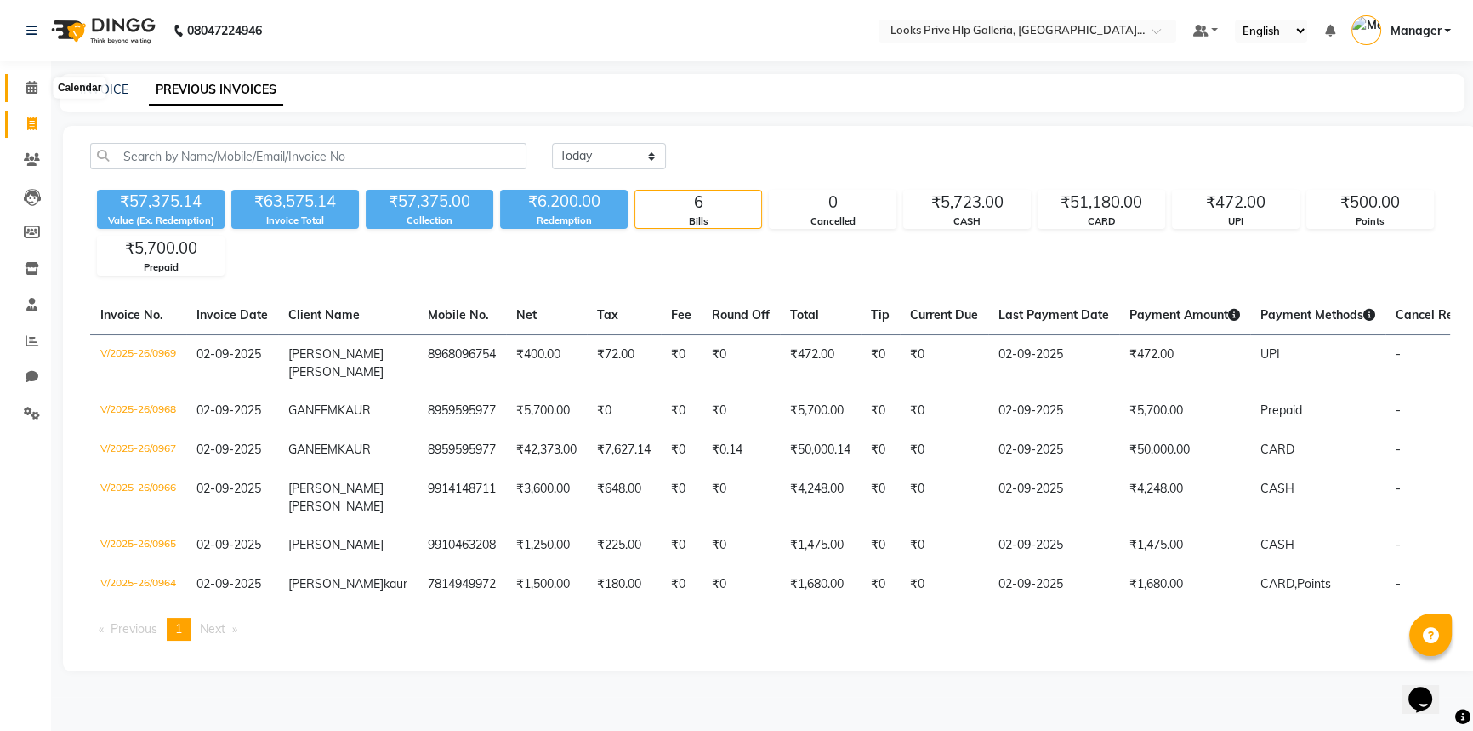
click at [34, 87] on icon at bounding box center [31, 87] width 11 height 13
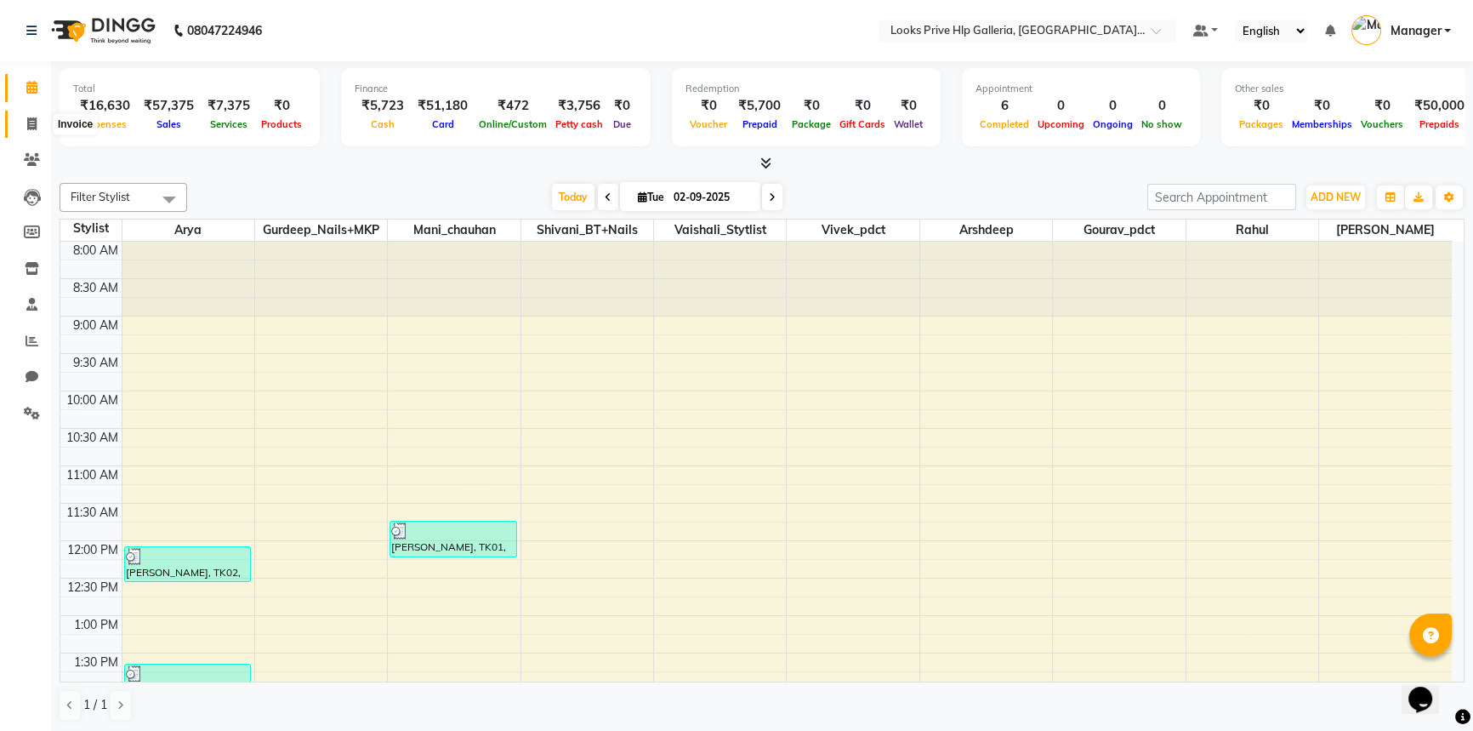
drag, startPoint x: 24, startPoint y: 122, endPoint x: 53, endPoint y: 111, distance: 31.0
click at [23, 122] on span at bounding box center [32, 125] width 30 height 20
select select "7937"
select select "service"
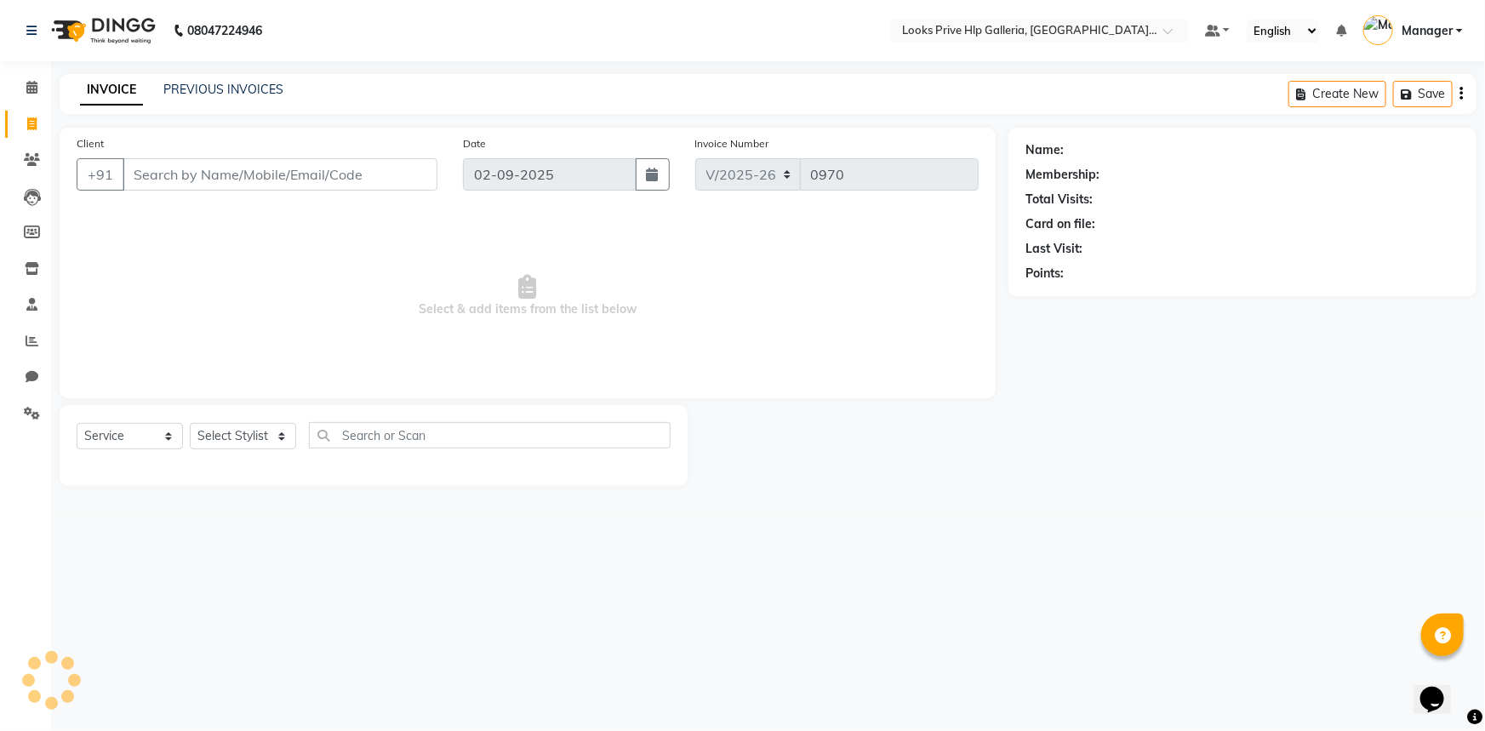
click at [191, 78] on div "INVOICE PREVIOUS INVOICES Create New Save" at bounding box center [768, 94] width 1416 height 40
click at [195, 87] on link "PREVIOUS INVOICES" at bounding box center [223, 89] width 120 height 15
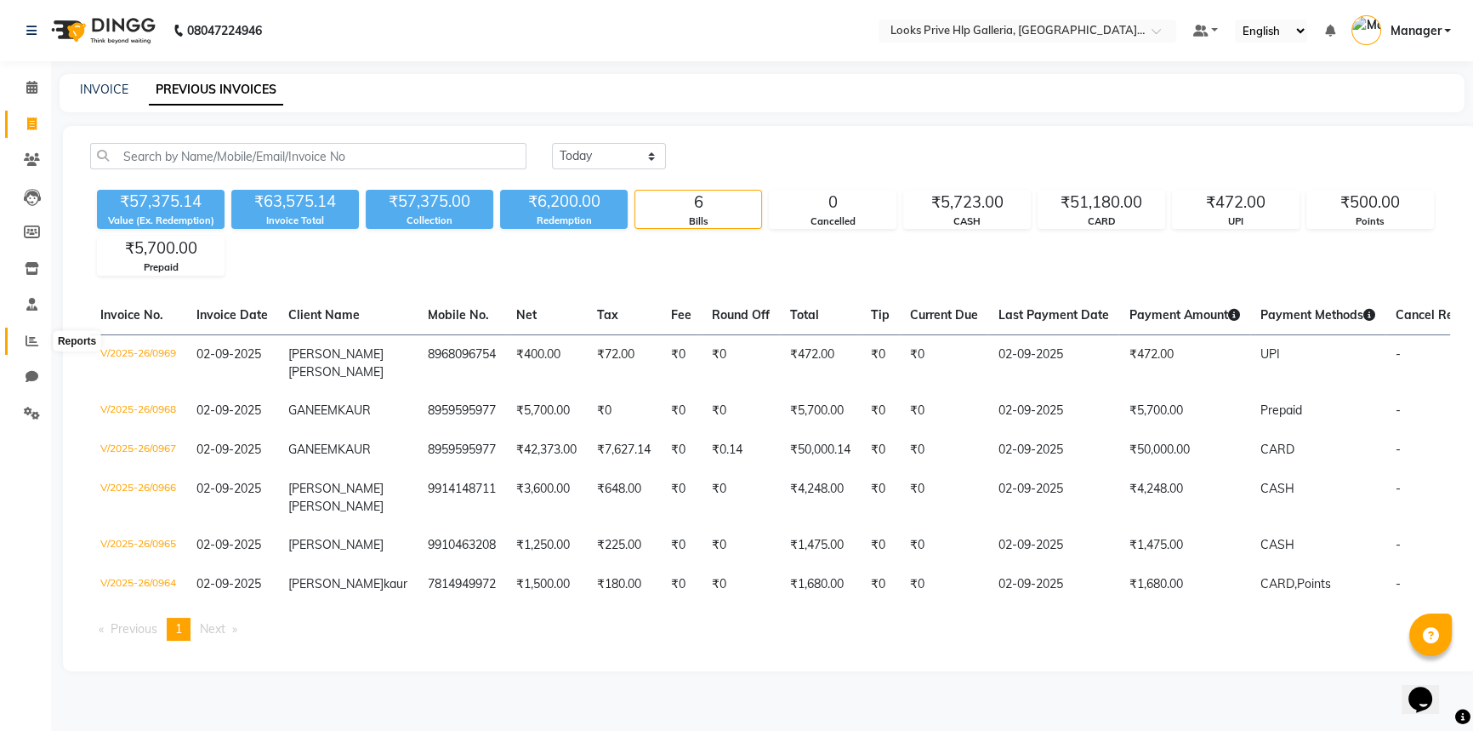
click at [32, 339] on icon at bounding box center [32, 340] width 13 height 13
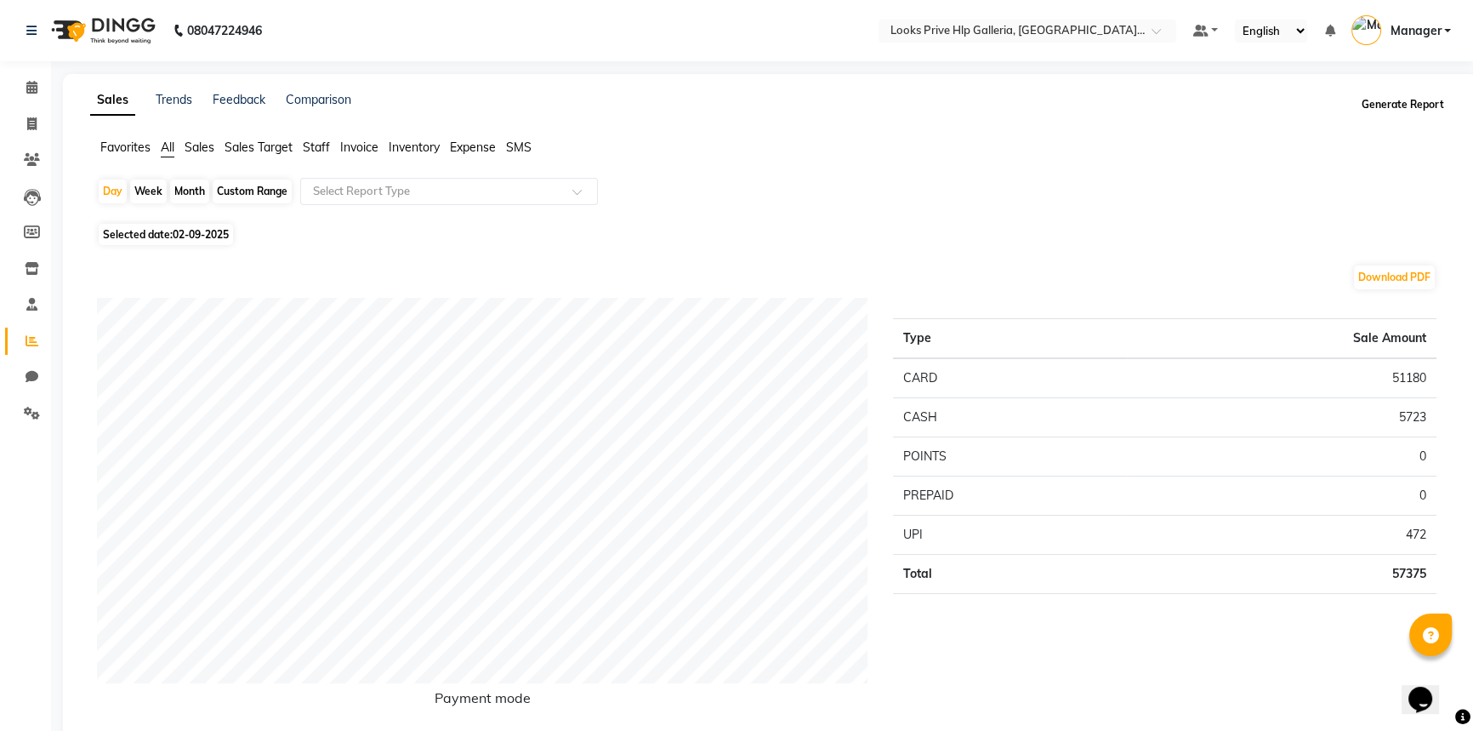
click at [1410, 96] on button "Generate Report" at bounding box center [1403, 105] width 91 height 24
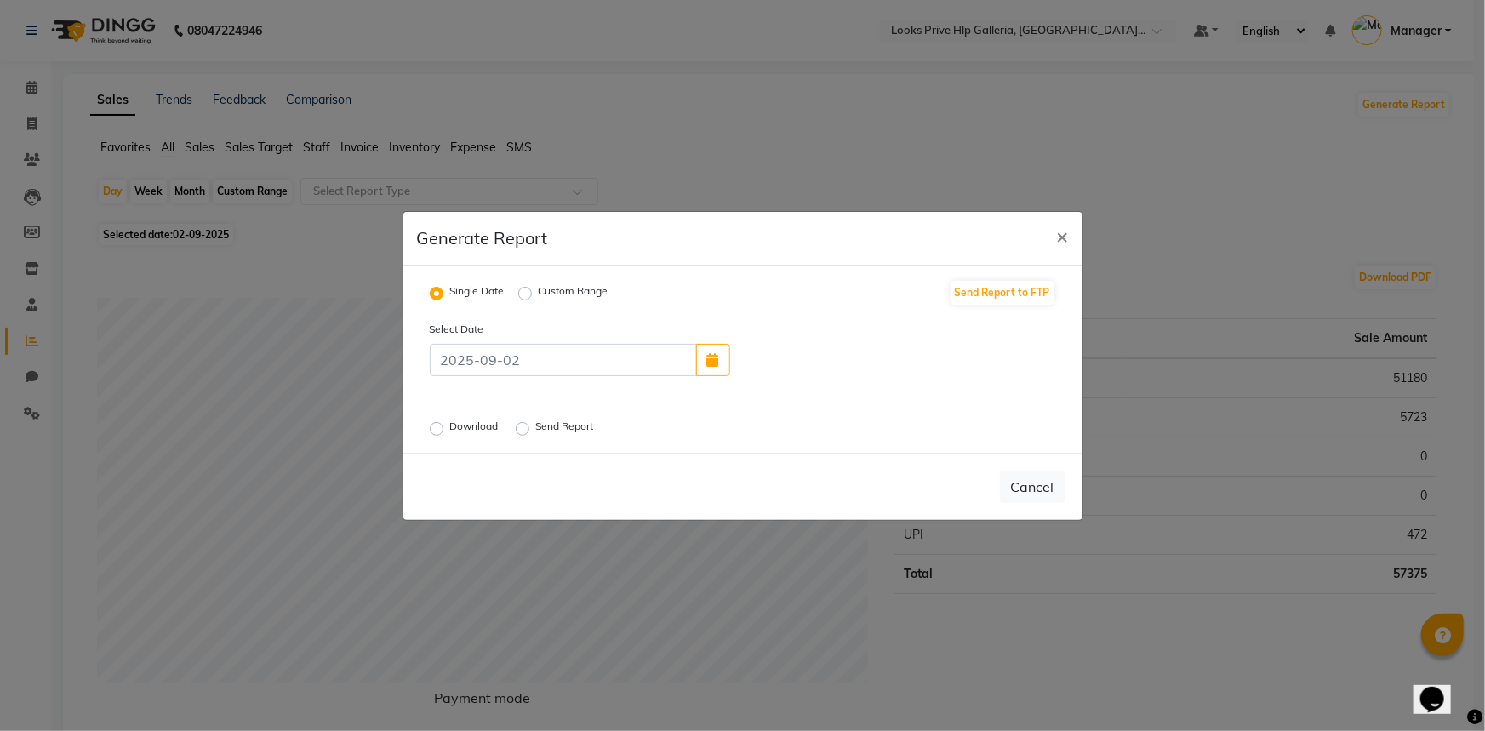
click at [536, 427] on label "Send Report" at bounding box center [566, 429] width 61 height 20
click at [526, 427] on input "Send Report" at bounding box center [525, 428] width 12 height 12
click at [1038, 492] on button "Send" at bounding box center [1038, 486] width 53 height 31
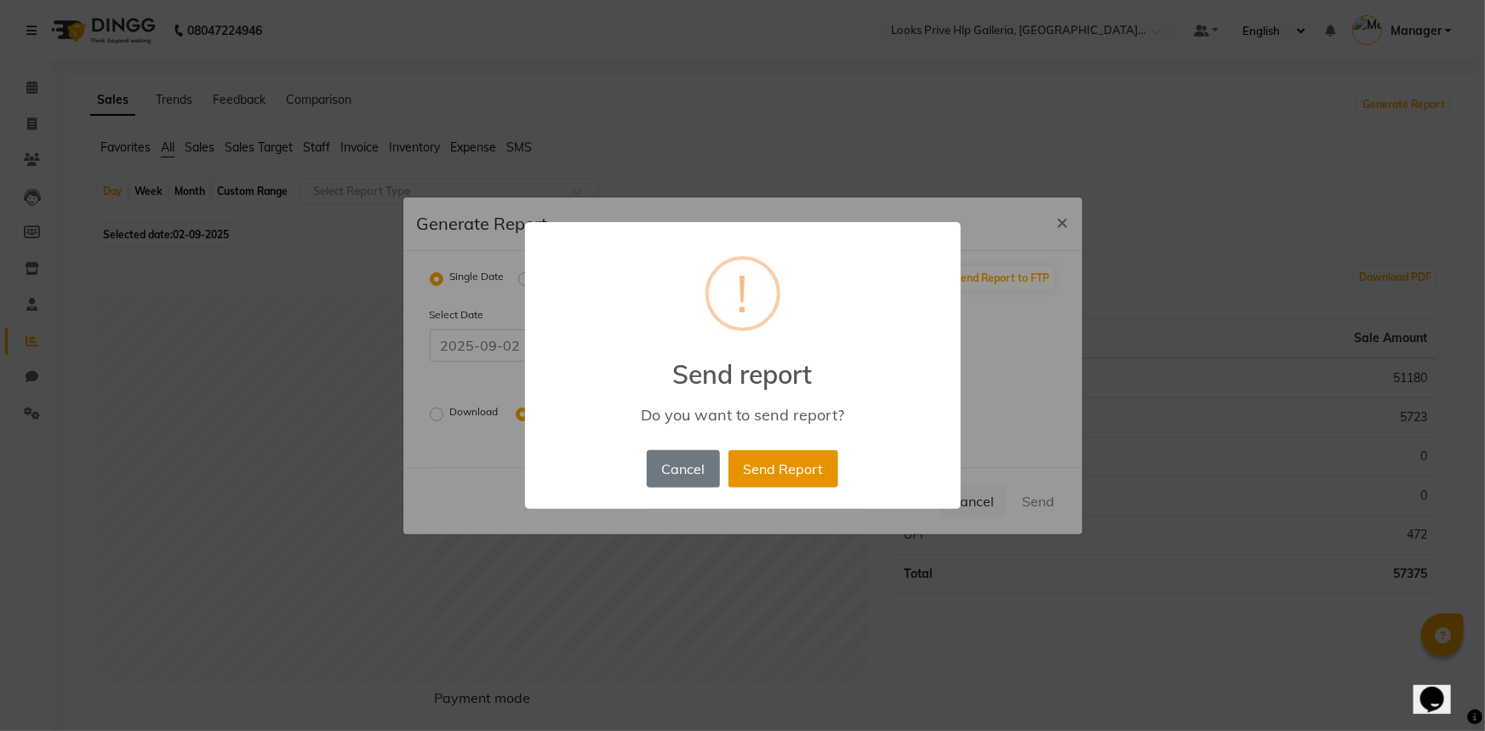
click at [800, 470] on button "Send Report" at bounding box center [783, 468] width 110 height 37
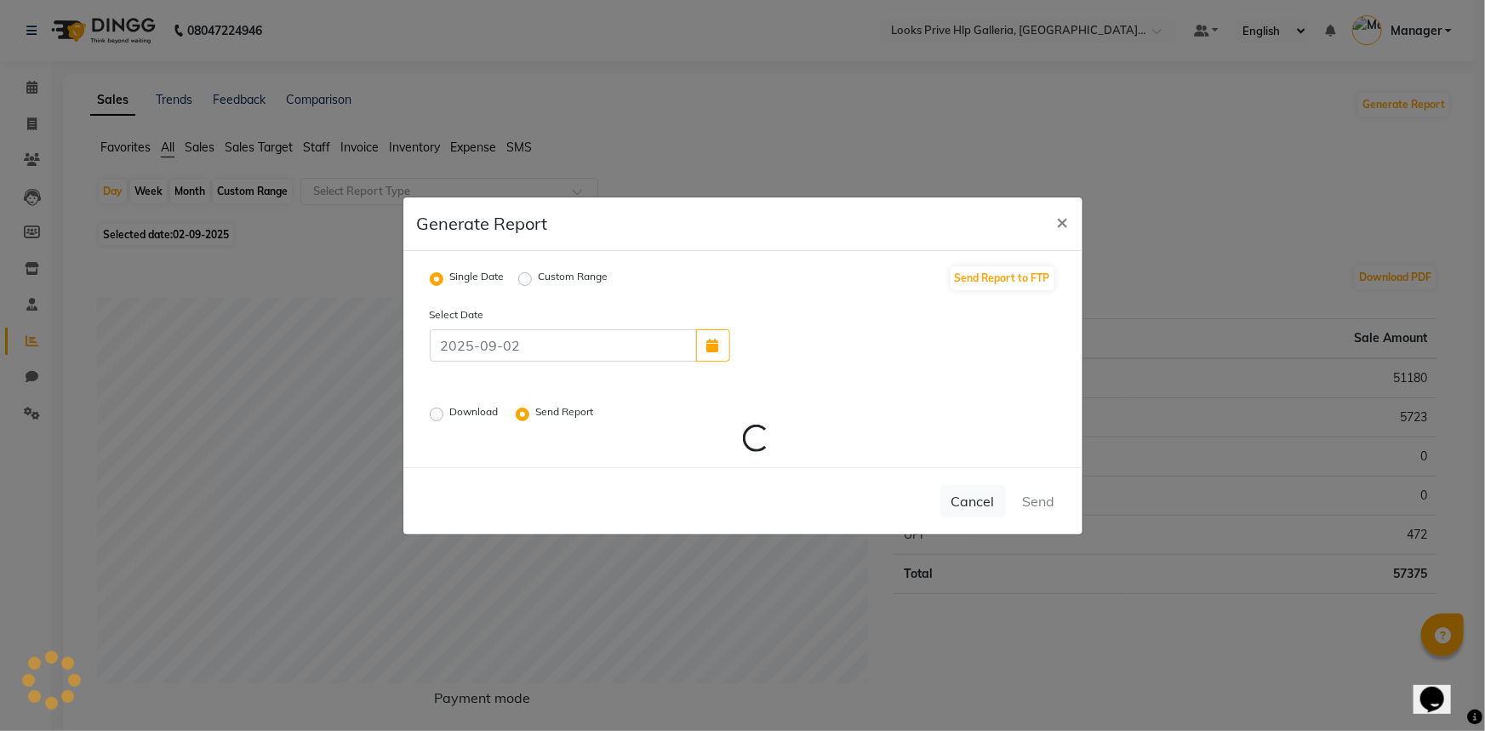
radio input "false"
